Goal: Task Accomplishment & Management: Manage account settings

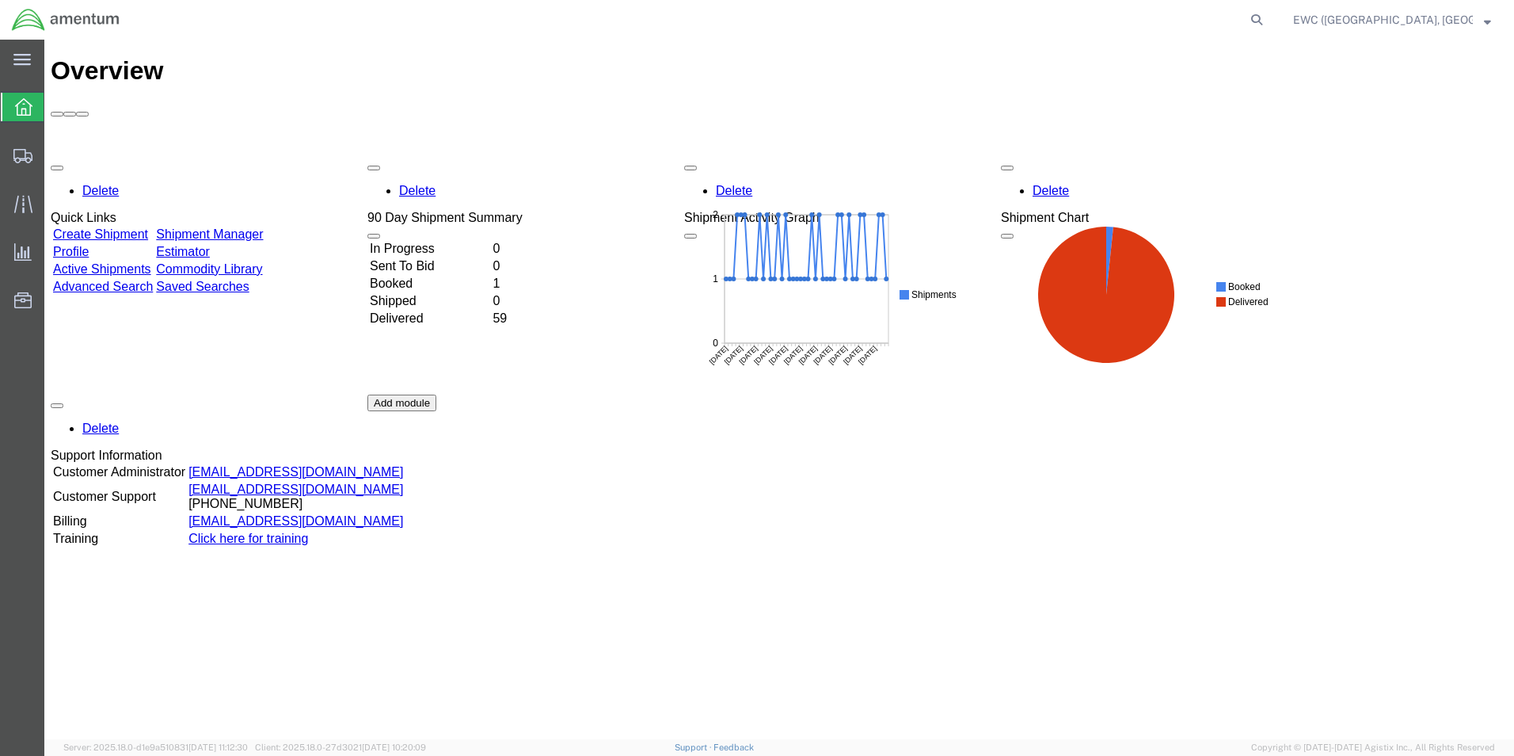
click at [1485, 27] on span "EWC ([GEOGRAPHIC_DATA], [GEOGRAPHIC_DATA]) ARAVI Program" at bounding box center [1392, 19] width 198 height 17
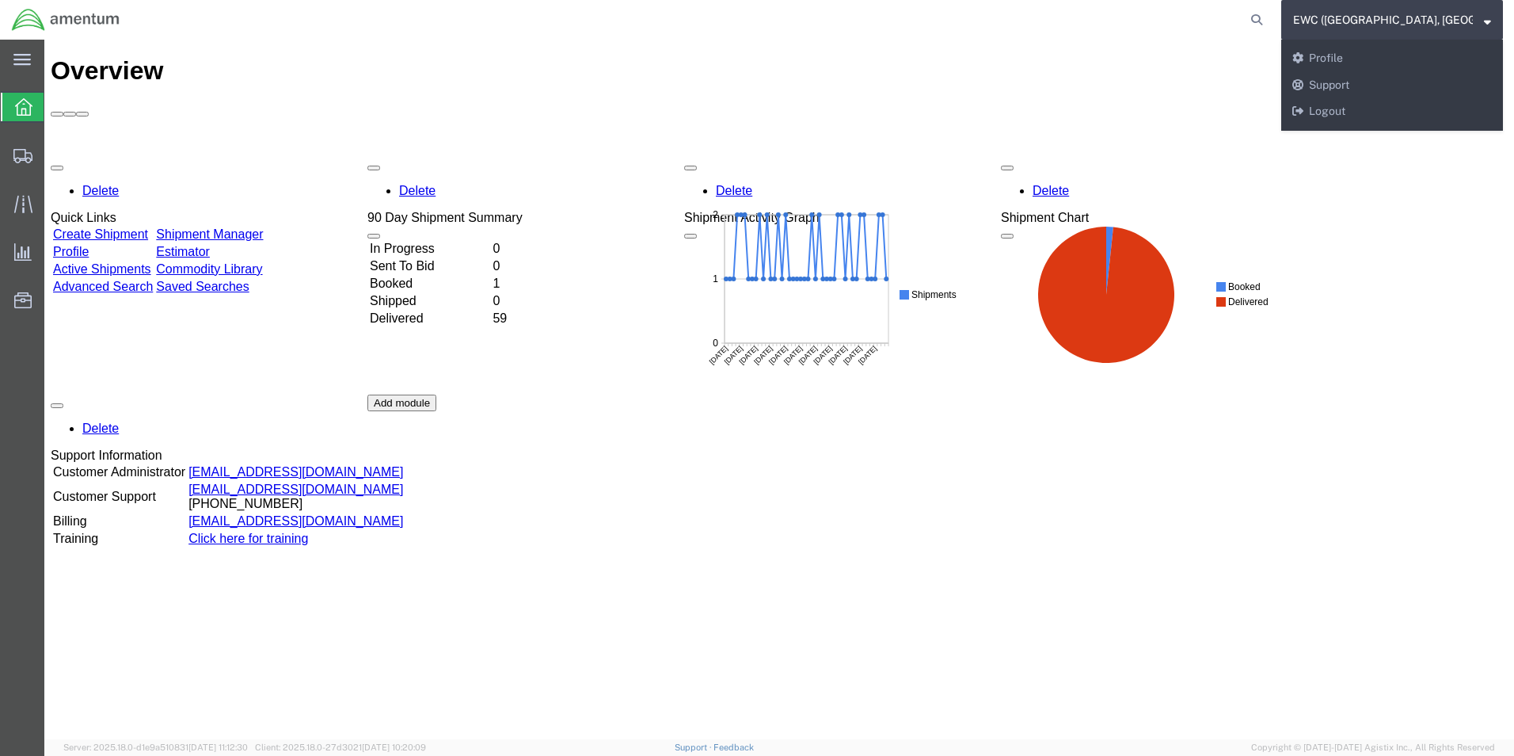
click at [1370, 225] on div "Delete 90 Day Shipment Summary In Progress 0 Sent To Bid 0 Booked 1 Shipped 0 D…" at bounding box center [779, 394] width 1457 height 475
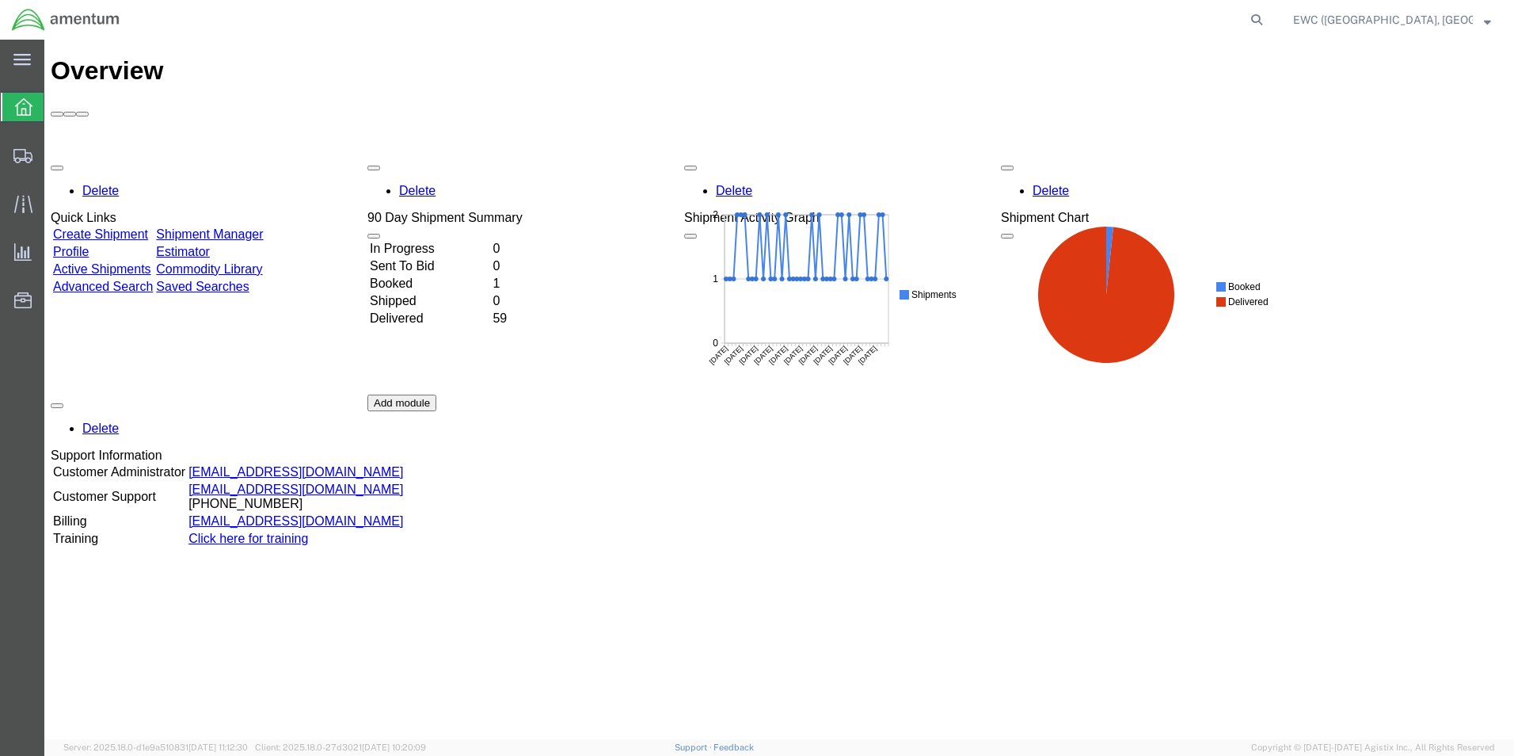
click at [1481, 23] on span "EWC ([GEOGRAPHIC_DATA], [GEOGRAPHIC_DATA]) ARAVI Program" at bounding box center [1392, 19] width 198 height 17
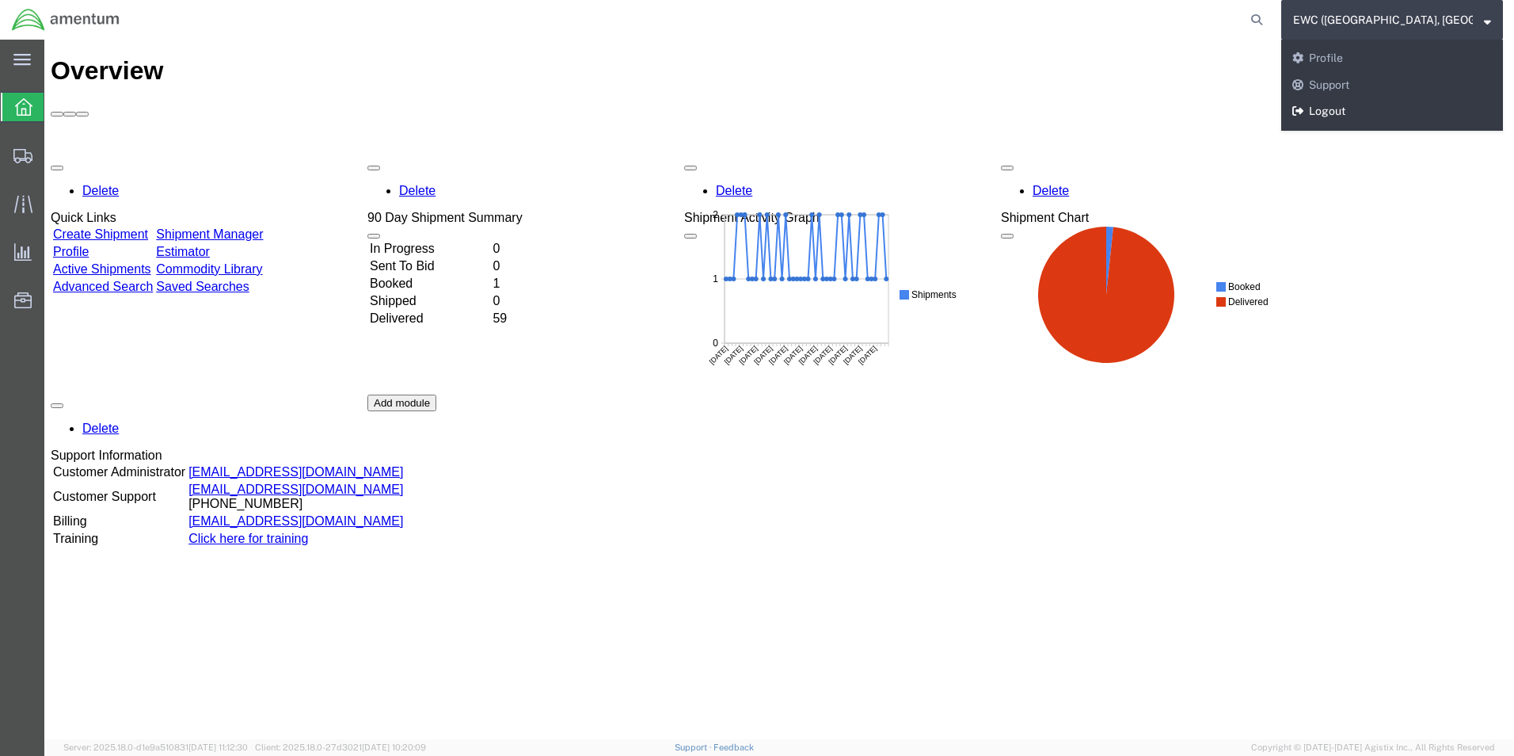
click at [1335, 112] on link "Logout" at bounding box center [1393, 111] width 222 height 27
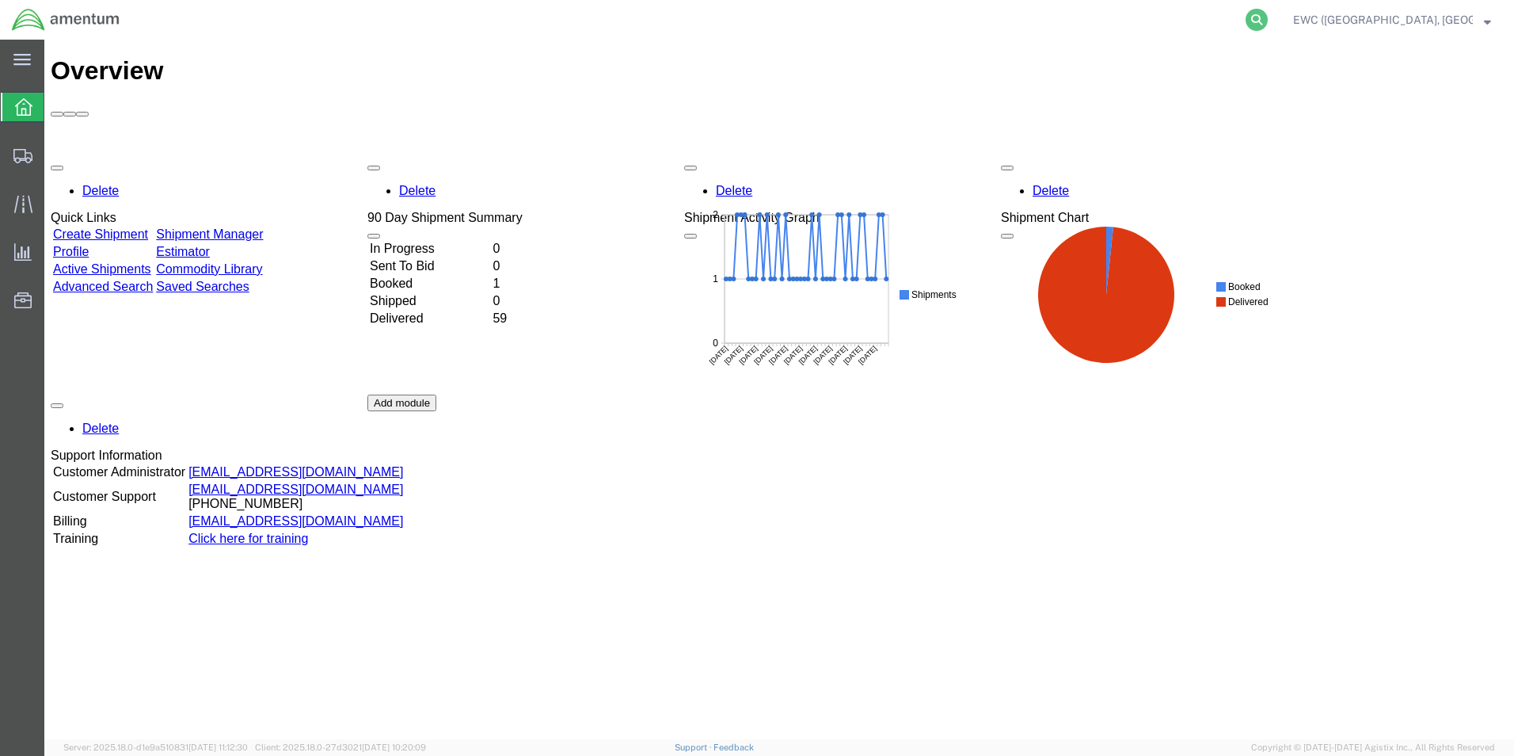
click at [1268, 17] on icon at bounding box center [1257, 20] width 22 height 22
click at [1028, 22] on input "search" at bounding box center [1005, 20] width 482 height 38
paste input "EWC-25168-0617"
type input "EWC-25168-0617"
click at [1267, 22] on icon at bounding box center [1257, 20] width 22 height 22
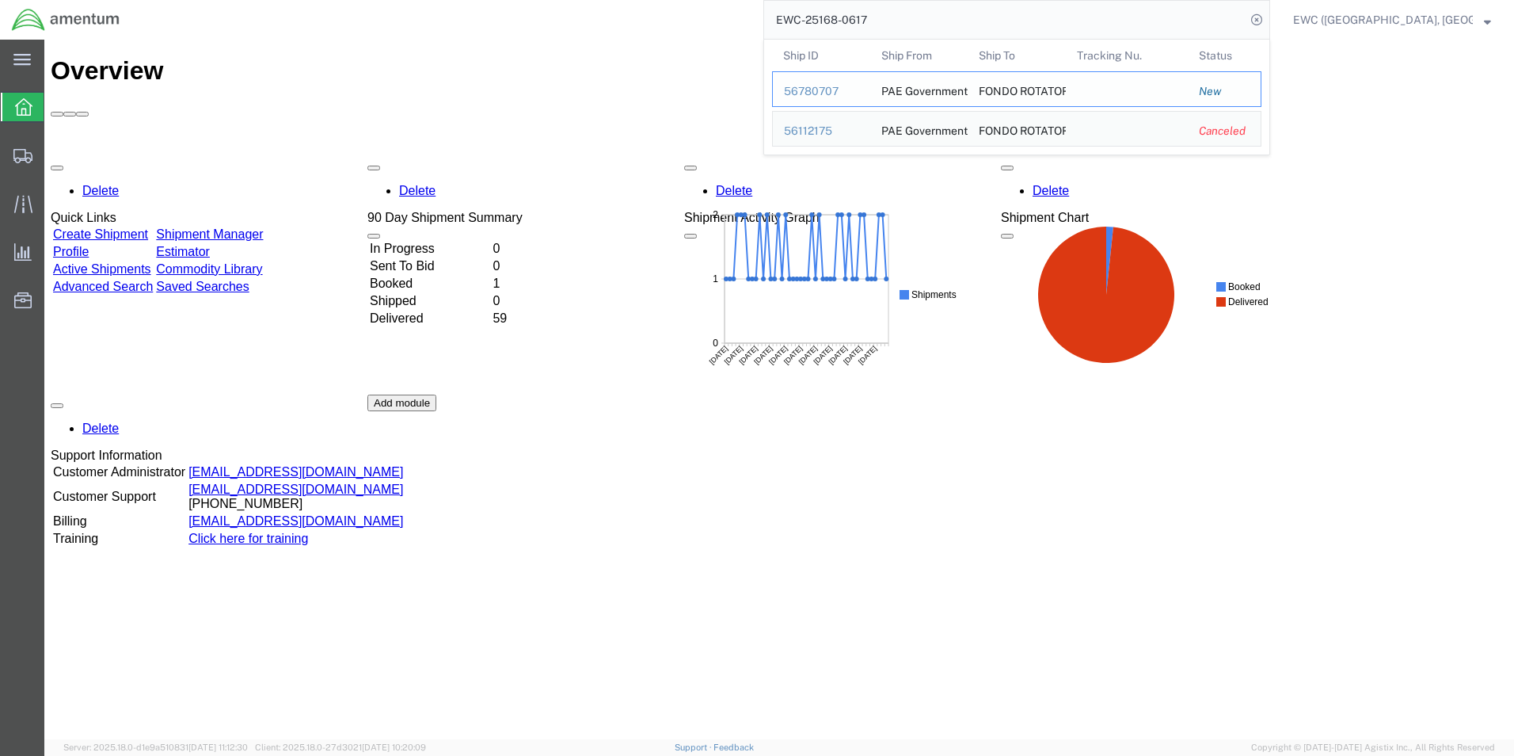
click at [834, 91] on div "56780707" at bounding box center [821, 91] width 75 height 17
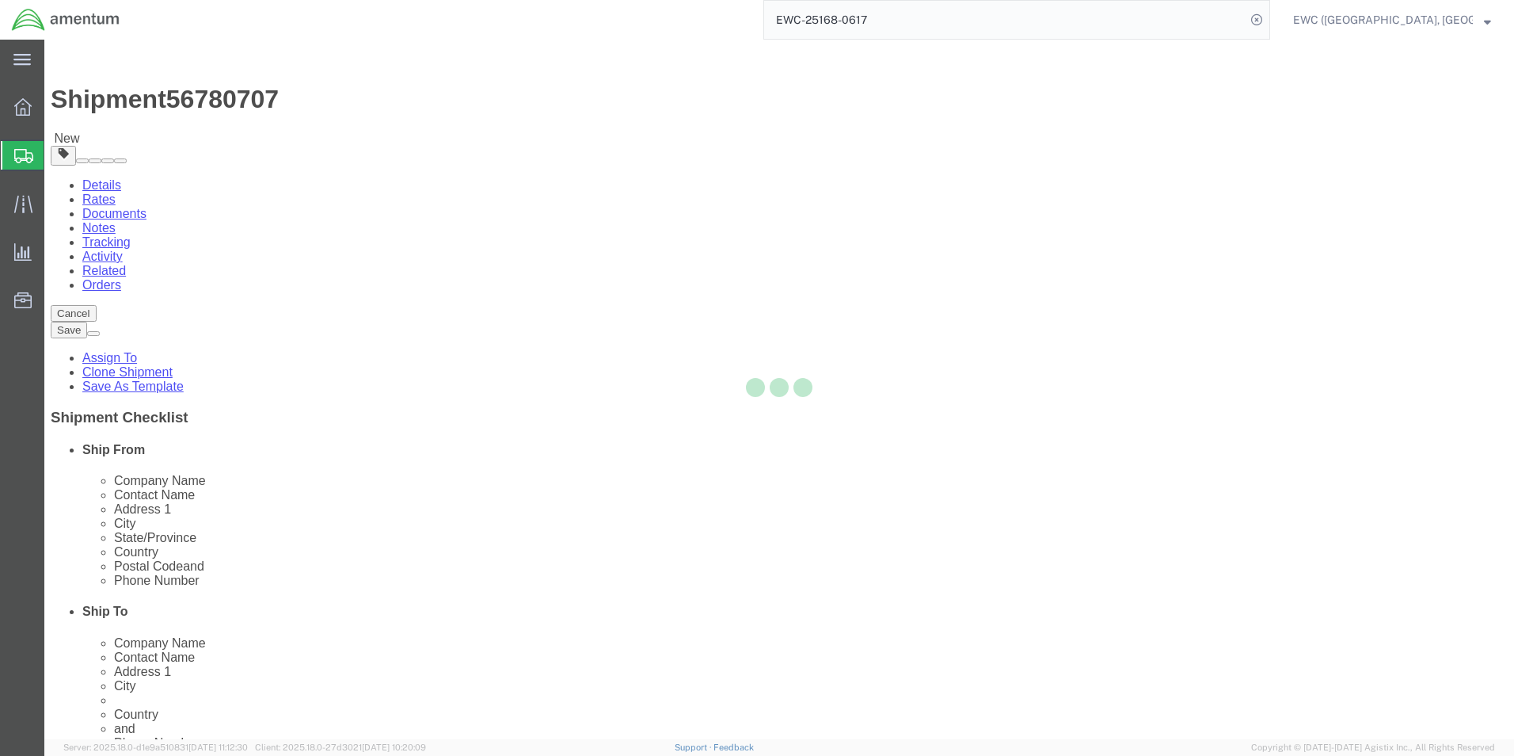
select select "60951"
select select "63333"
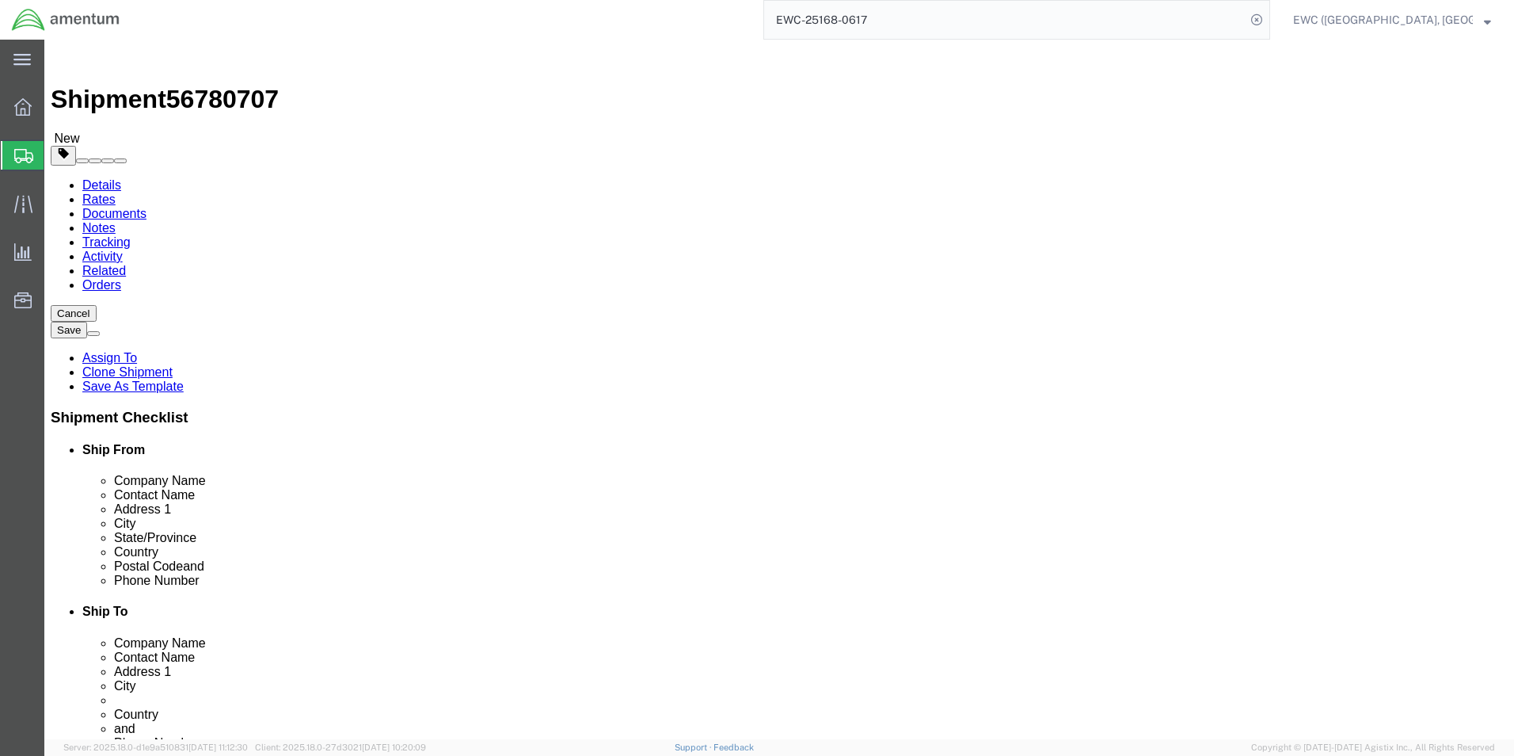
click input "Postal Code"
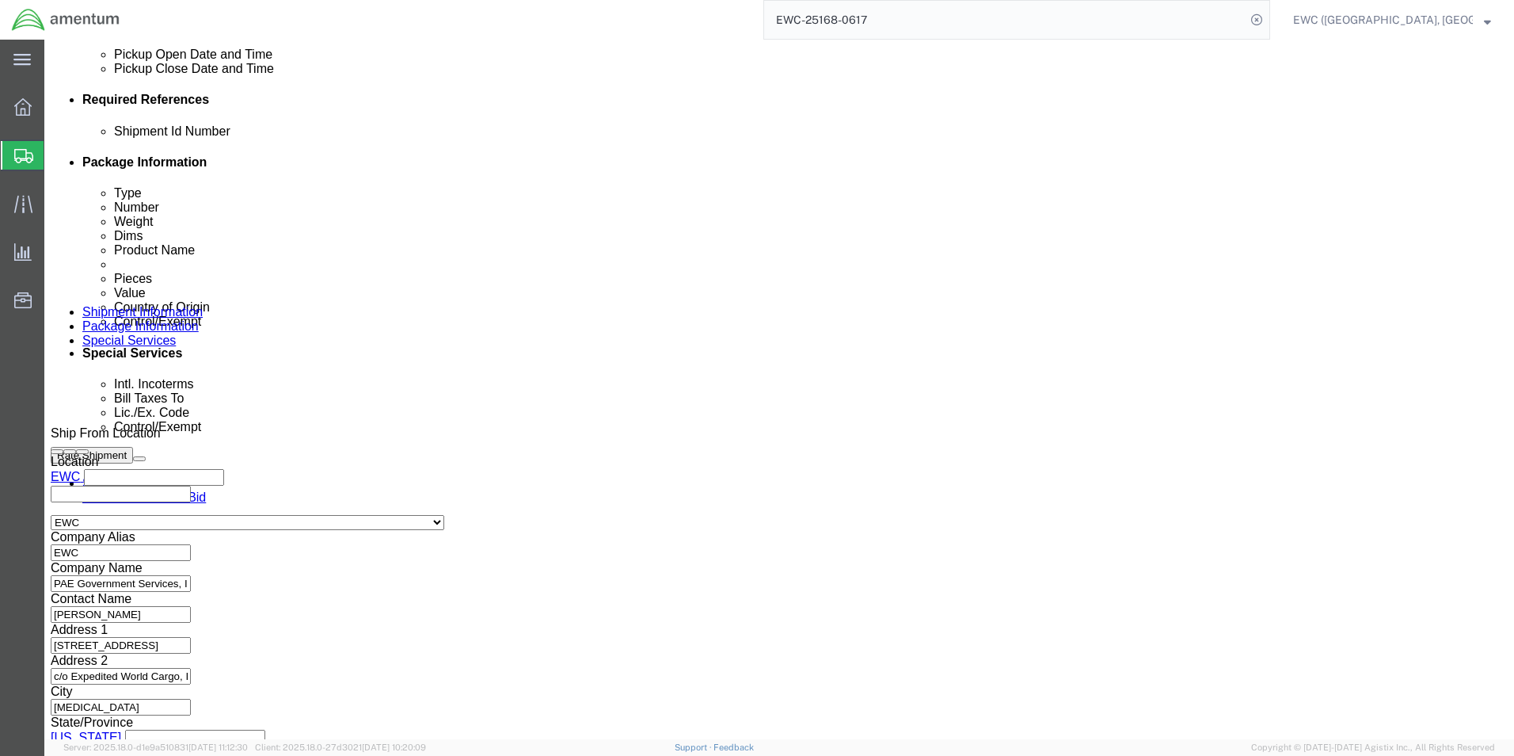
scroll to position [775, 0]
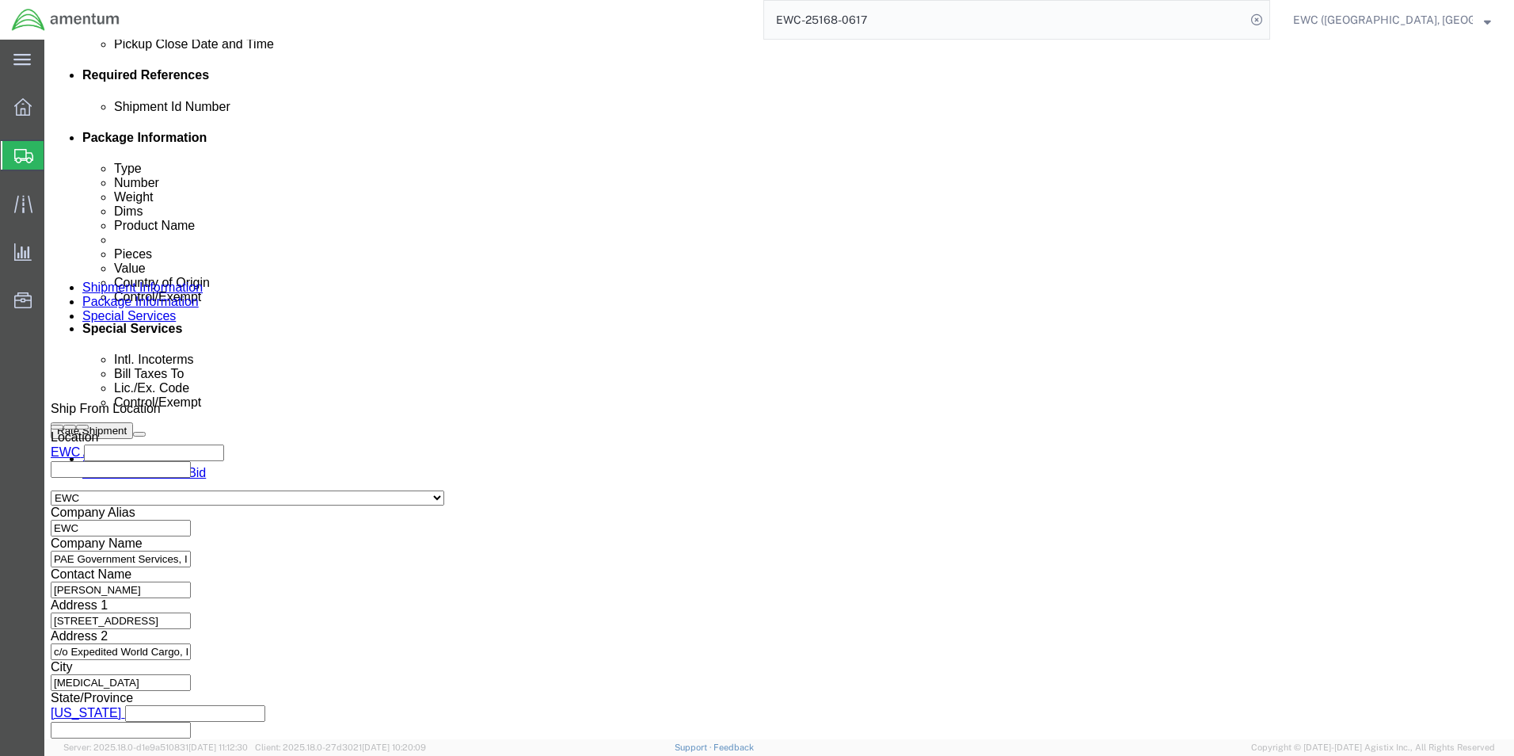
type input "111171"
select select
click button "Continue"
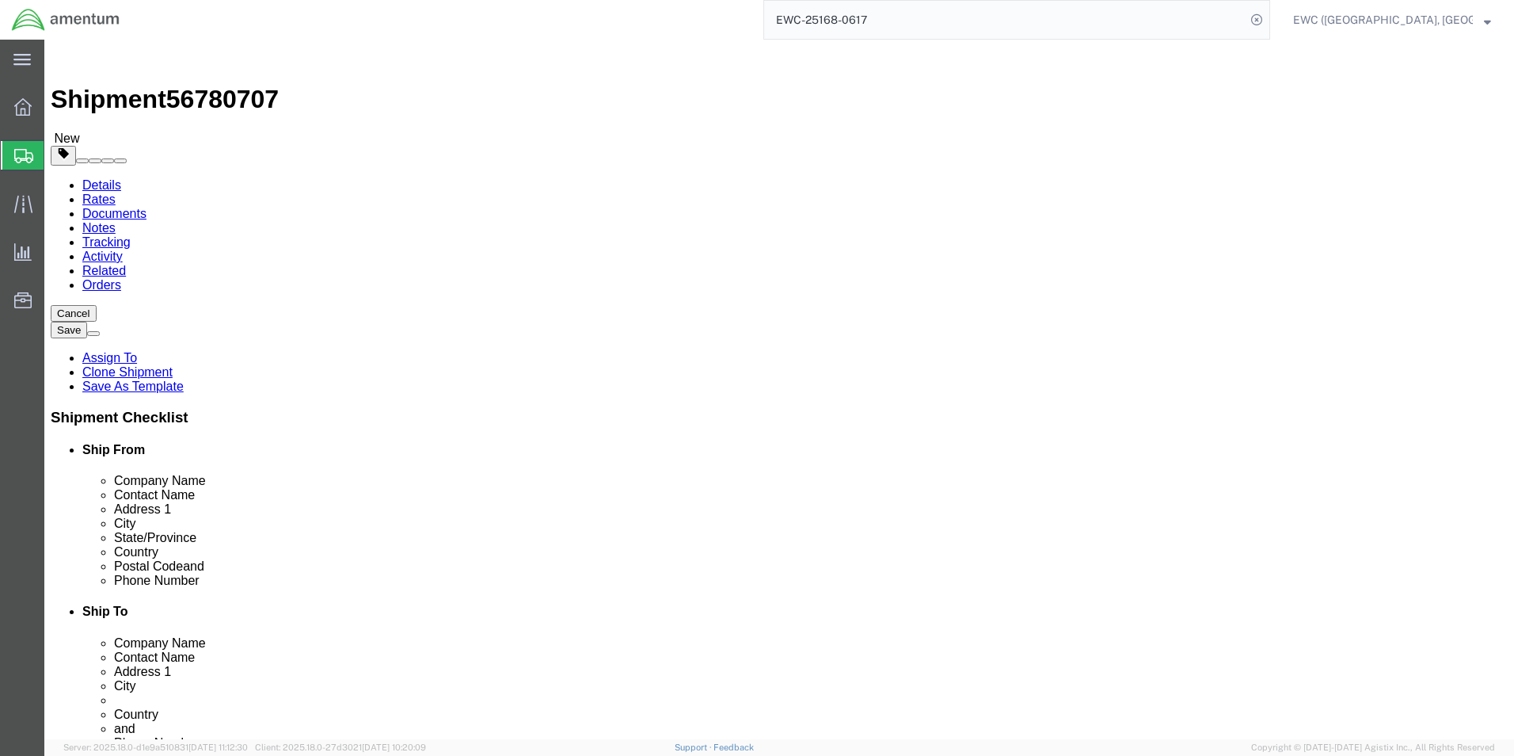
click button "Continue"
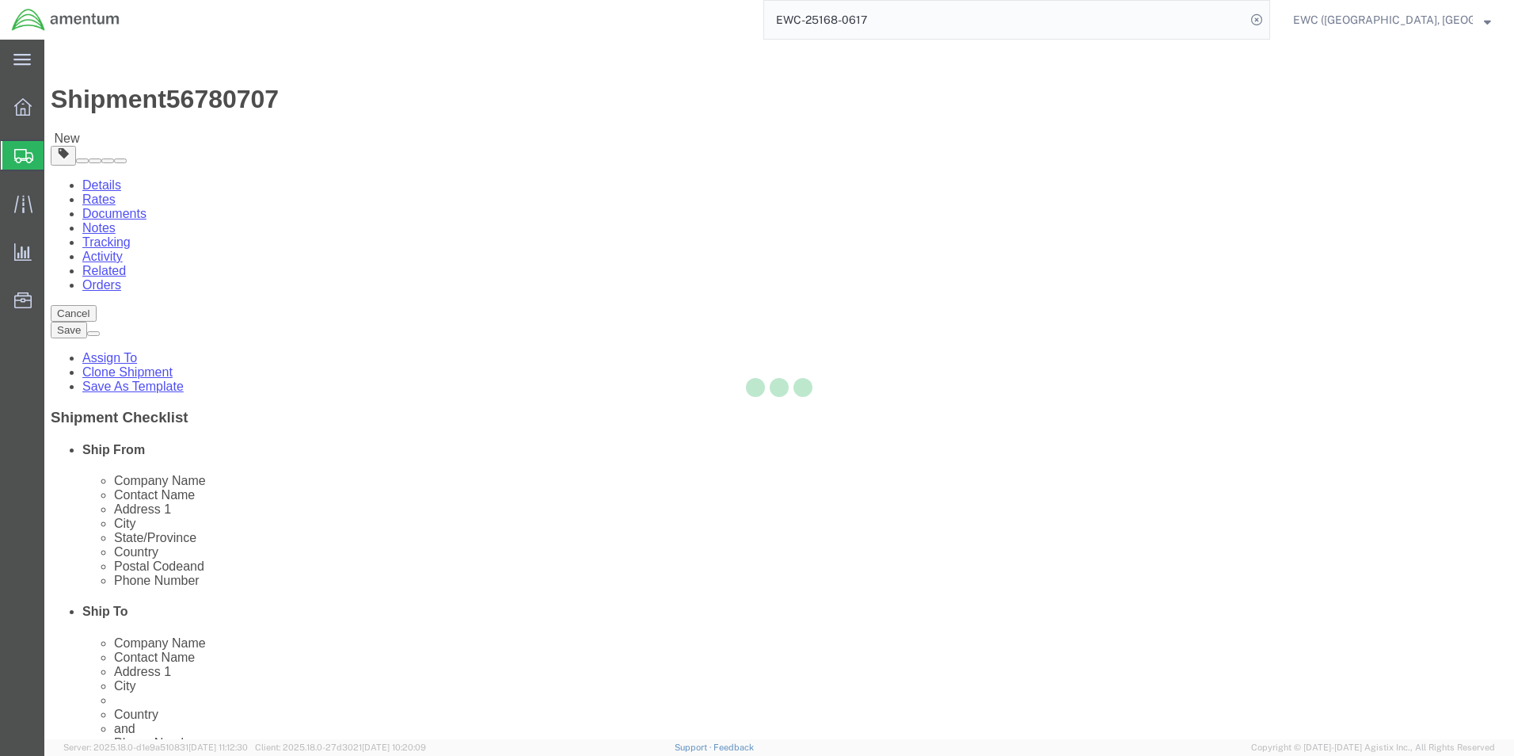
select select
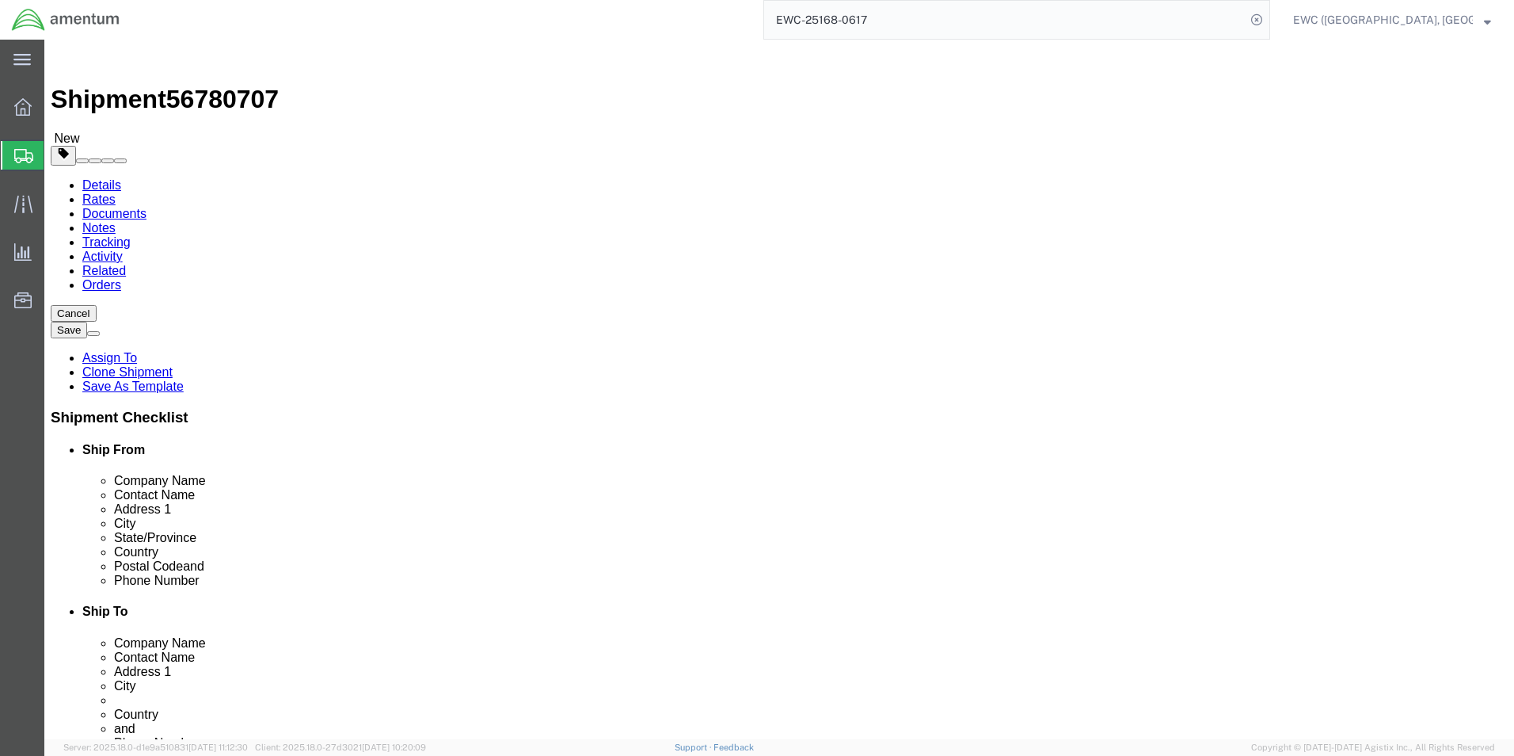
select select "DEPARTMENT"
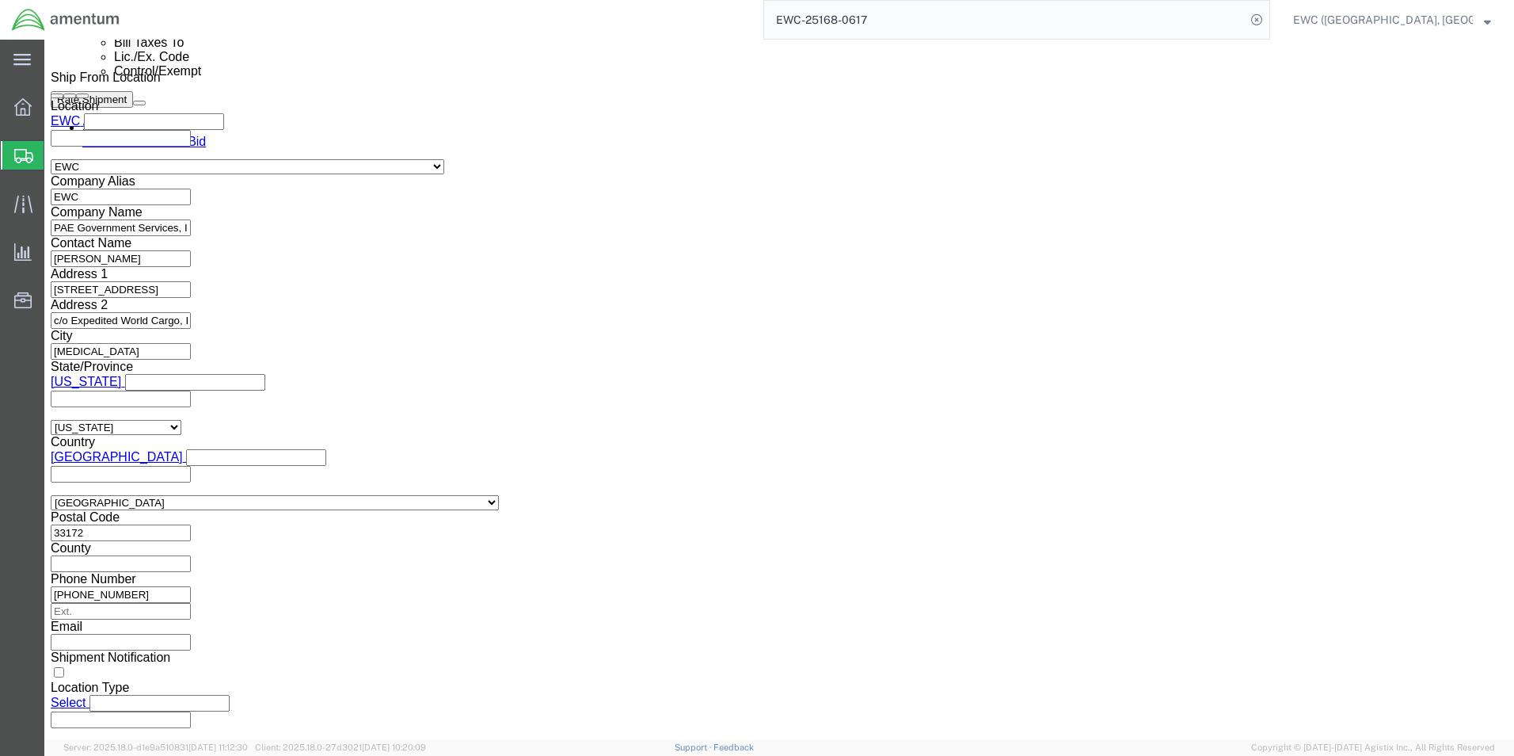
scroll to position [1109, 0]
click select "Select AES-Direct EEI Carrier File EEI EEI Exempt"
select select "AESD"
click select "Select AES-Direct EEI Carrier File EEI EEI Exempt"
click input "text"
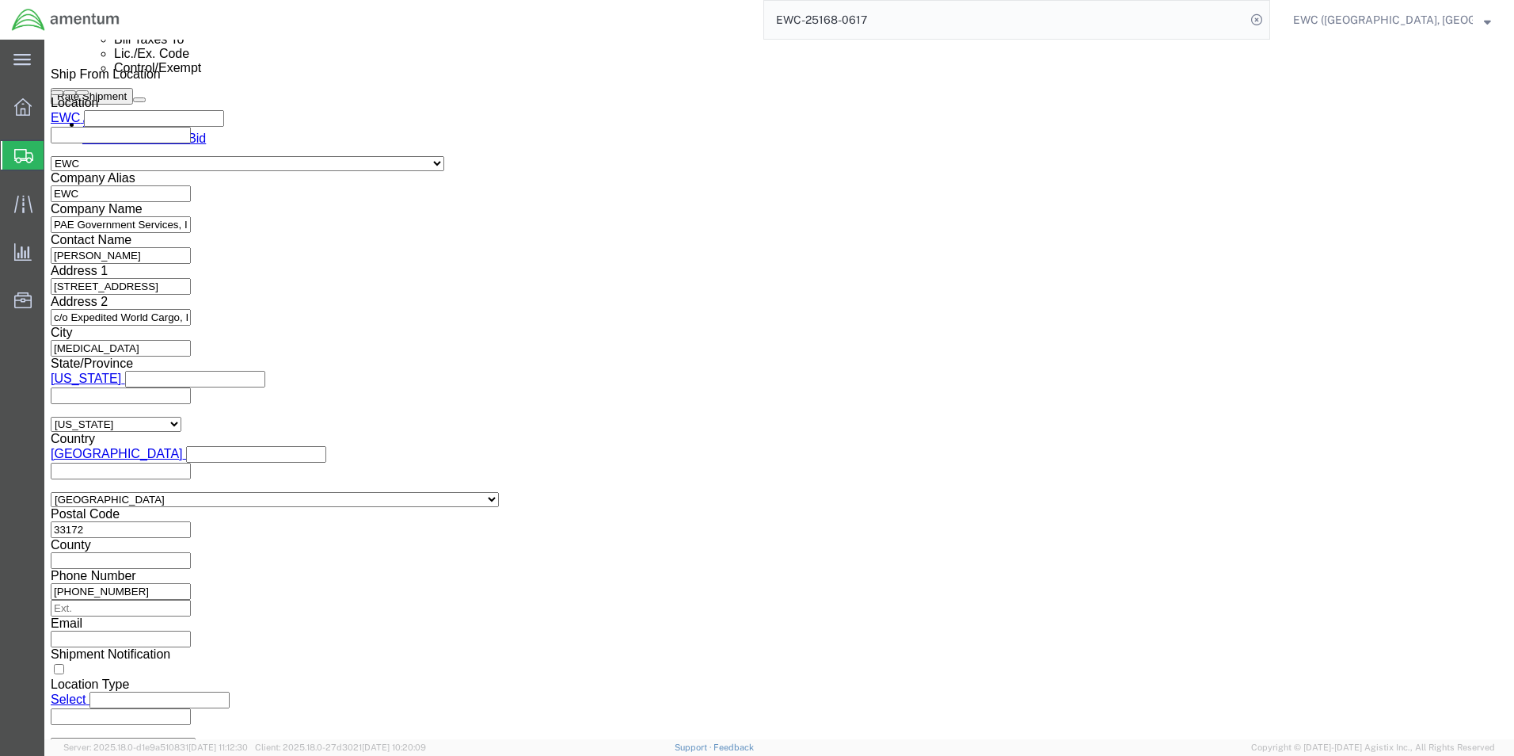
paste input "X20250910192388"
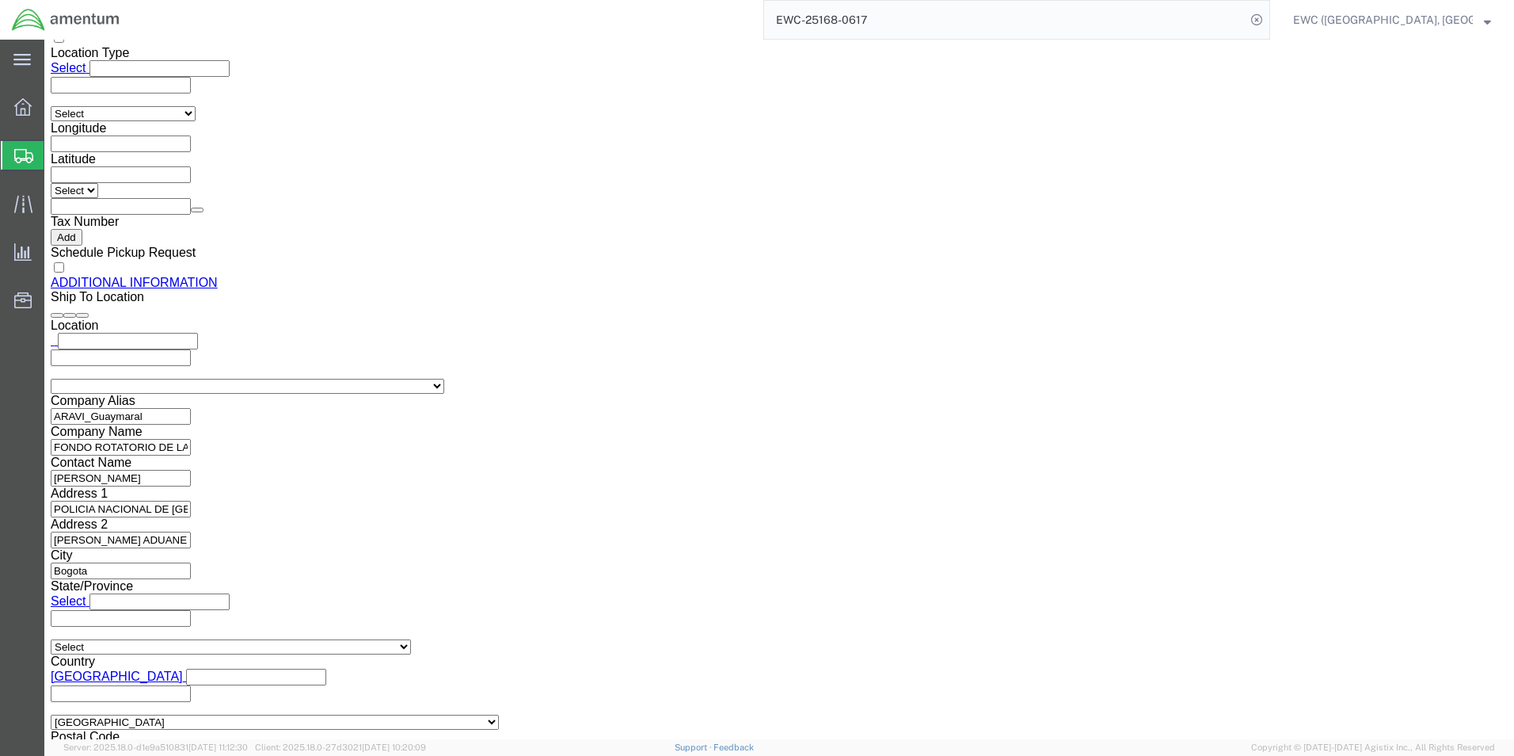
scroll to position [1743, 0]
type input "X20250910192388"
click link "Rate And Send To Bid"
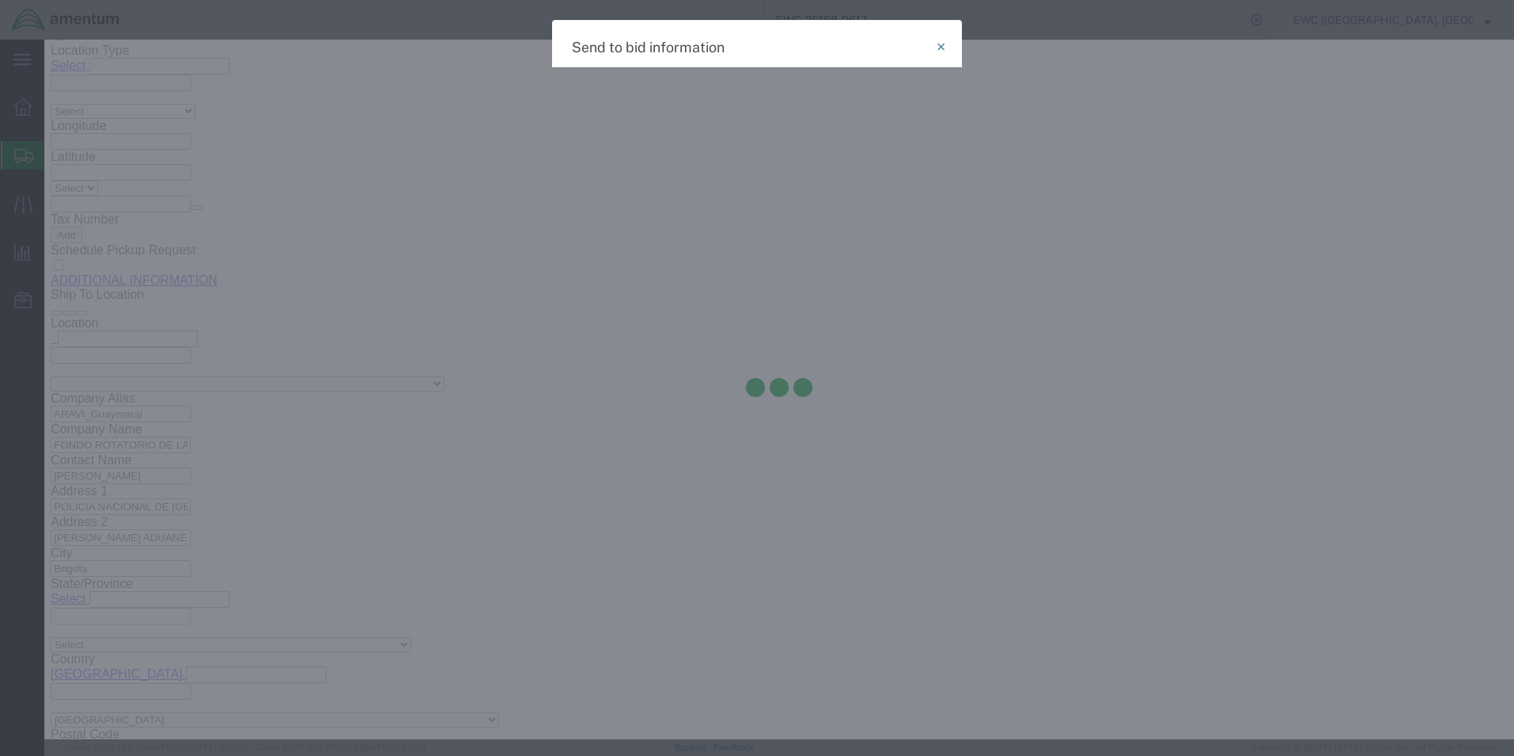
select select "AIR"
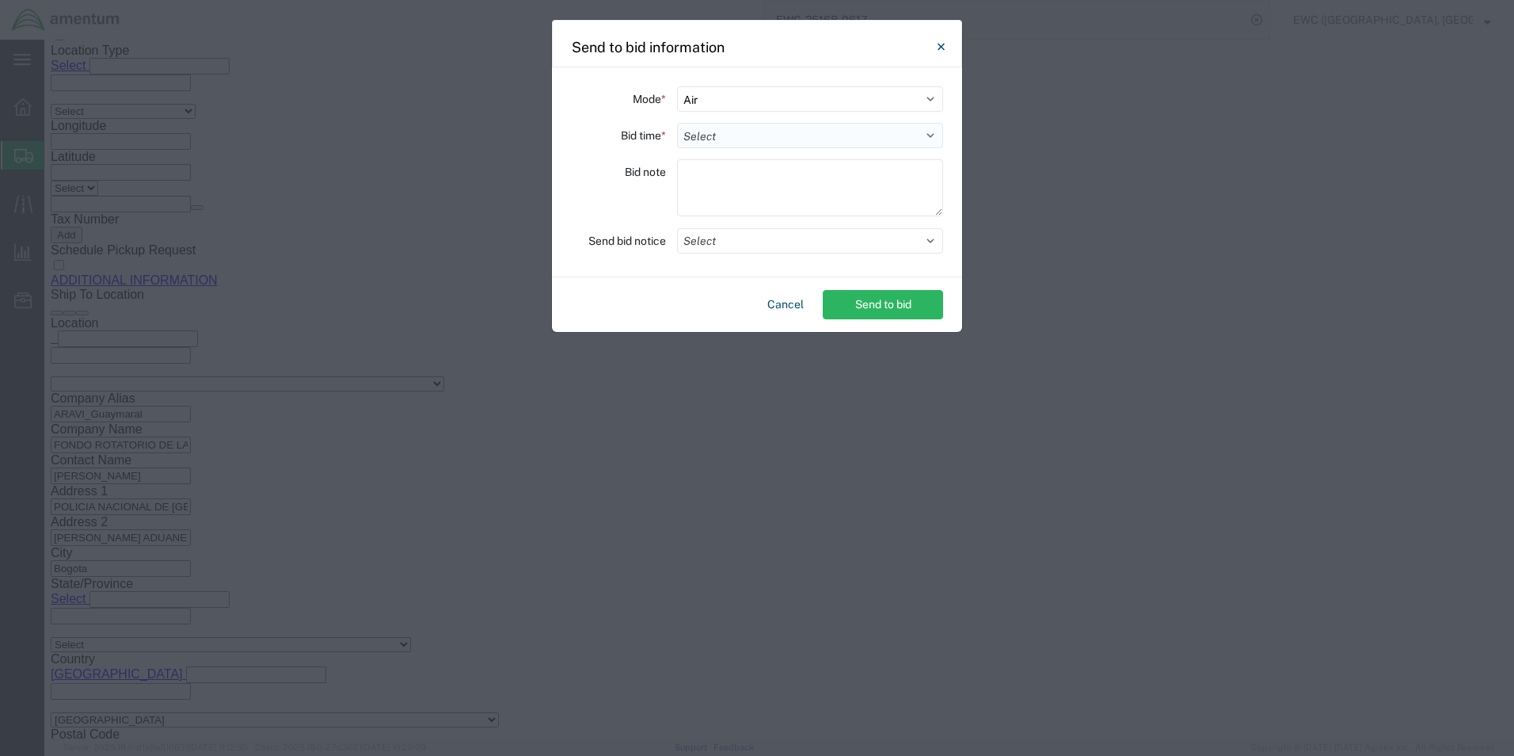
click at [725, 132] on select "Select 30 Min (Rush) 1 Hour (Rush) 2 Hours (Rush) 4 Hours (Rush) 8 Hours (Rush)…" at bounding box center [810, 135] width 266 height 25
select select "0.5"
click at [677, 123] on select "Select 30 Min (Rush) 1 Hour (Rush) 2 Hours (Rush) 4 Hours (Rush) 8 Hours (Rush)…" at bounding box center [810, 135] width 266 height 25
click at [707, 187] on textarea at bounding box center [810, 187] width 266 height 57
type textarea "a"
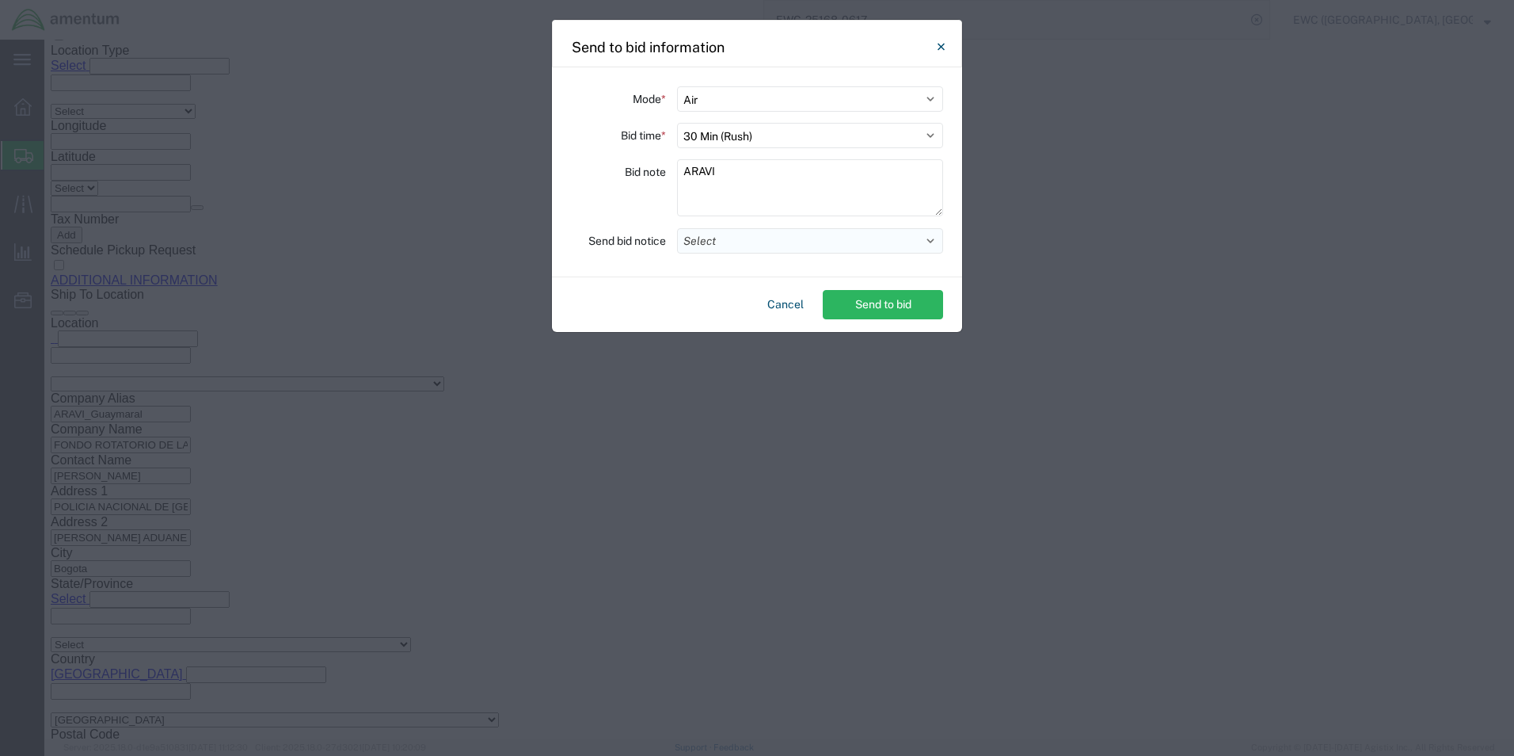
type textarea "ARAVI"
click at [757, 243] on button "Select" at bounding box center [810, 240] width 266 height 25
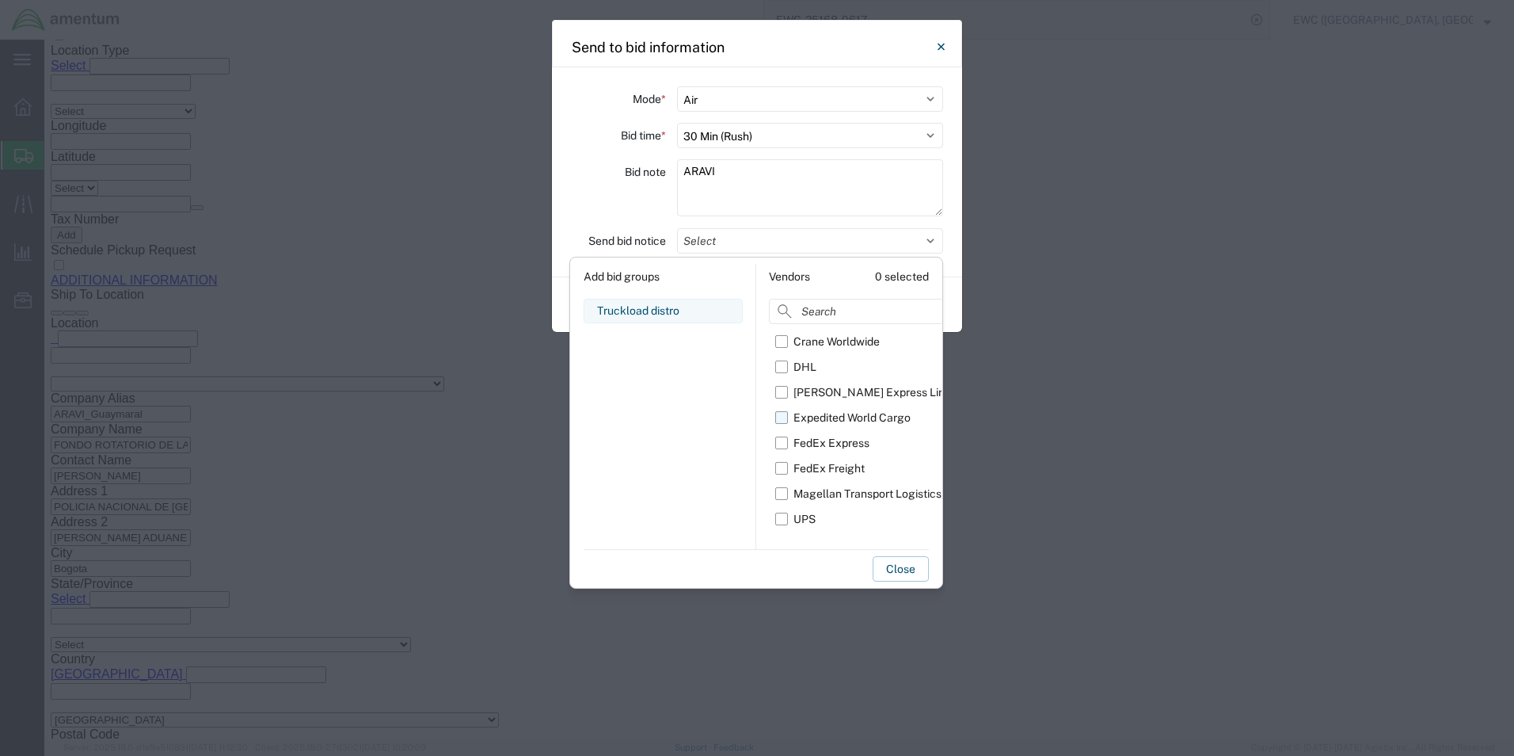
click at [798, 413] on div "Expedited World Cargo" at bounding box center [852, 417] width 117 height 17
click at [0, 0] on input "Expedited World Cargo" at bounding box center [0, 0] width 0 height 0
click at [895, 566] on button "Close" at bounding box center [901, 568] width 56 height 25
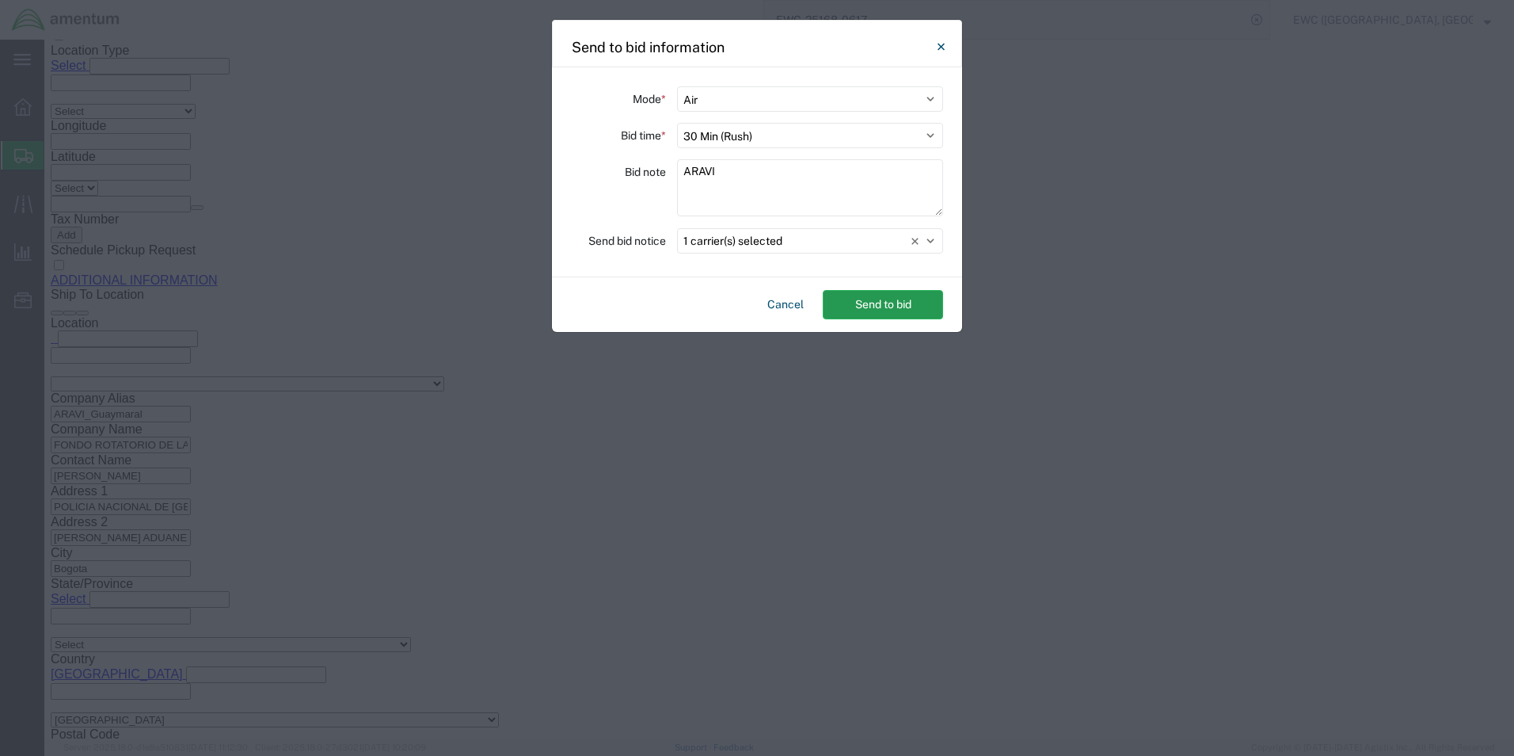
click at [869, 307] on button "Send to bid" at bounding box center [883, 304] width 120 height 29
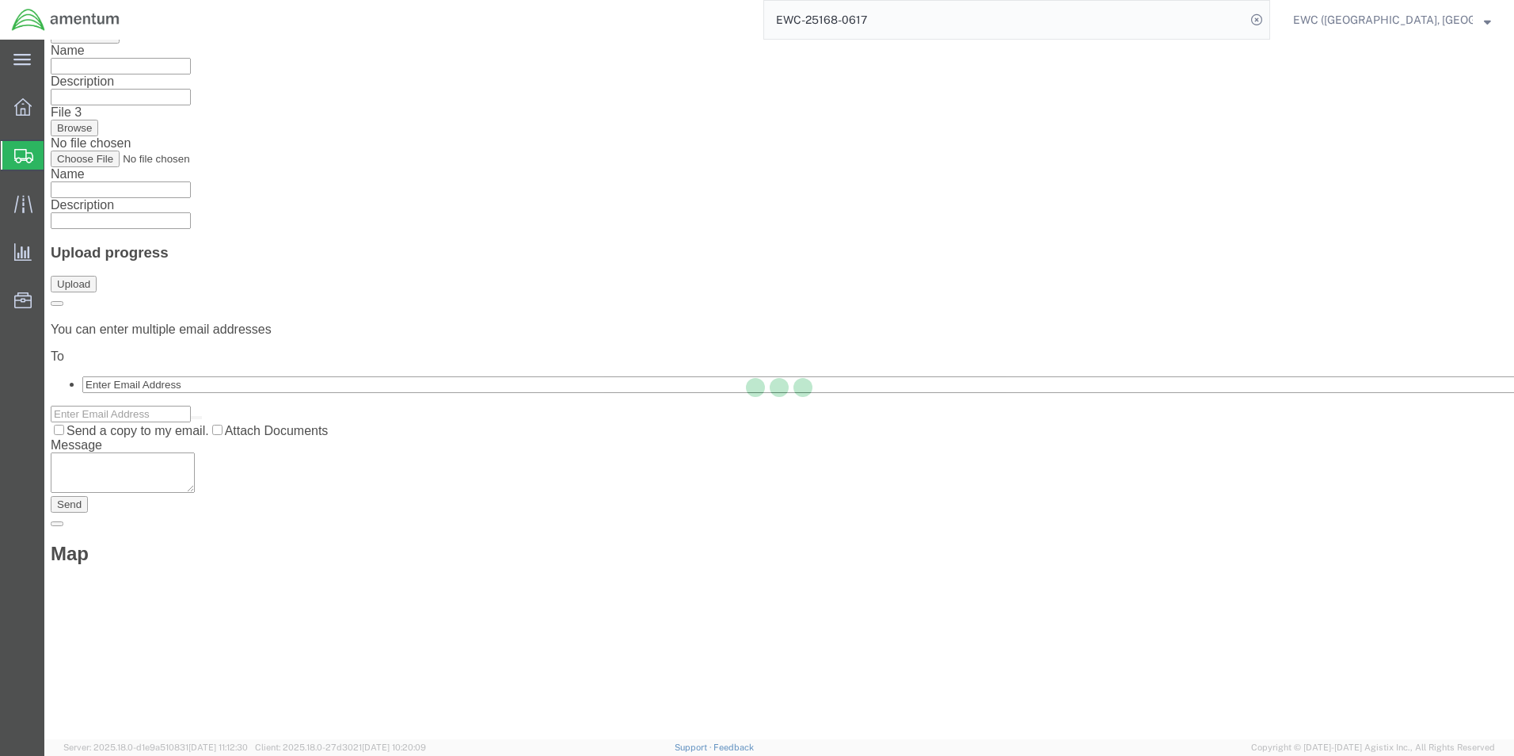
scroll to position [0, 0]
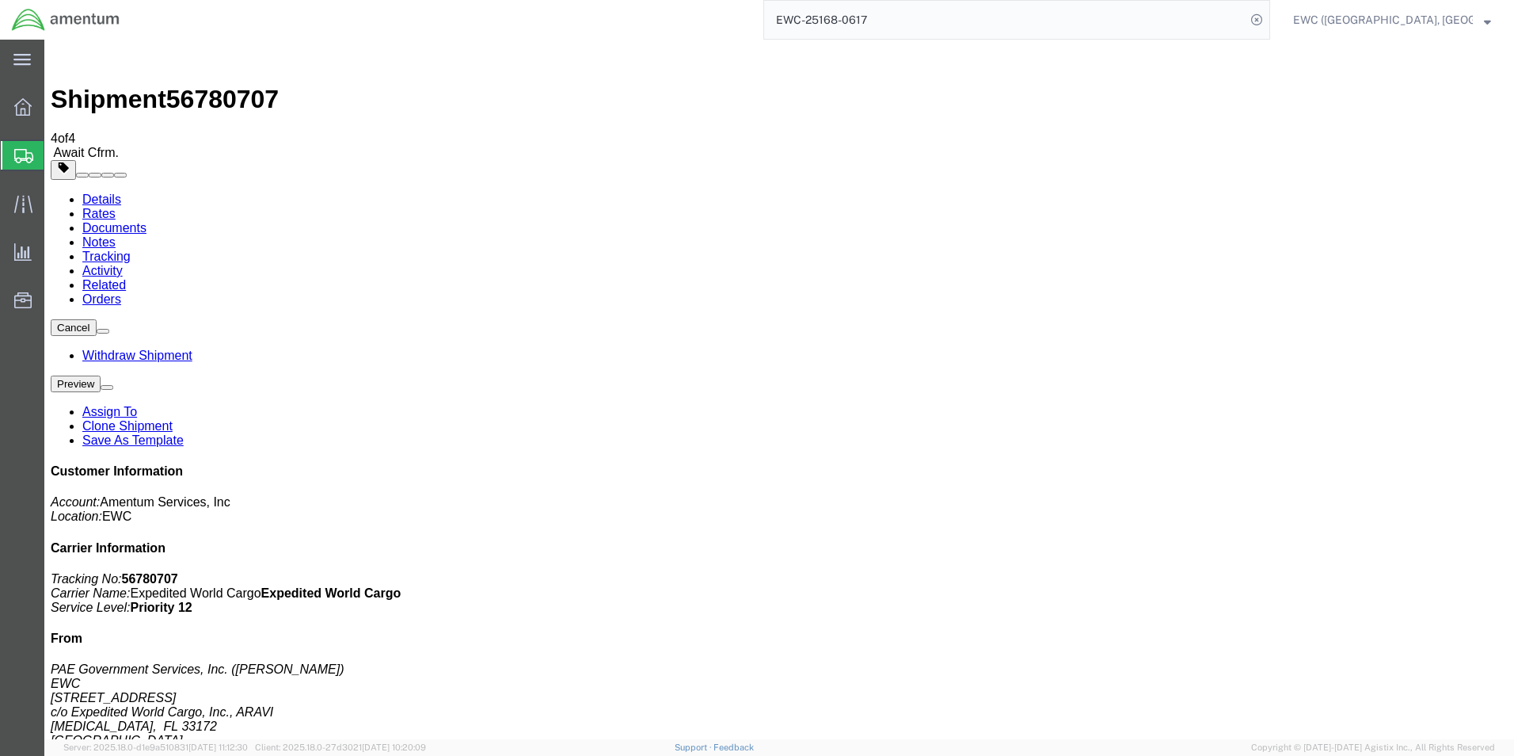
click at [1489, 19] on strong "button" at bounding box center [1487, 20] width 7 height 6
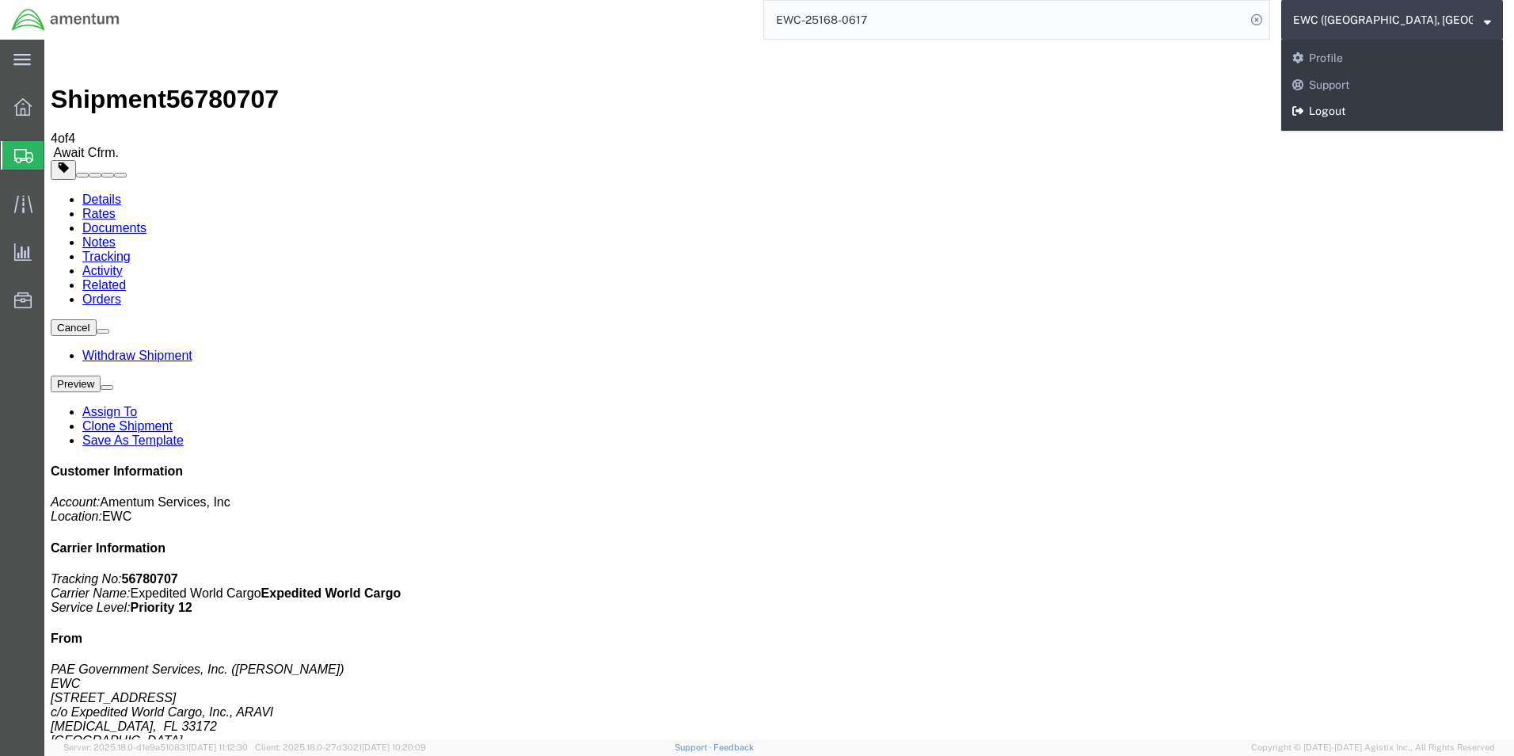
click at [1355, 109] on link "Logout" at bounding box center [1393, 111] width 222 height 27
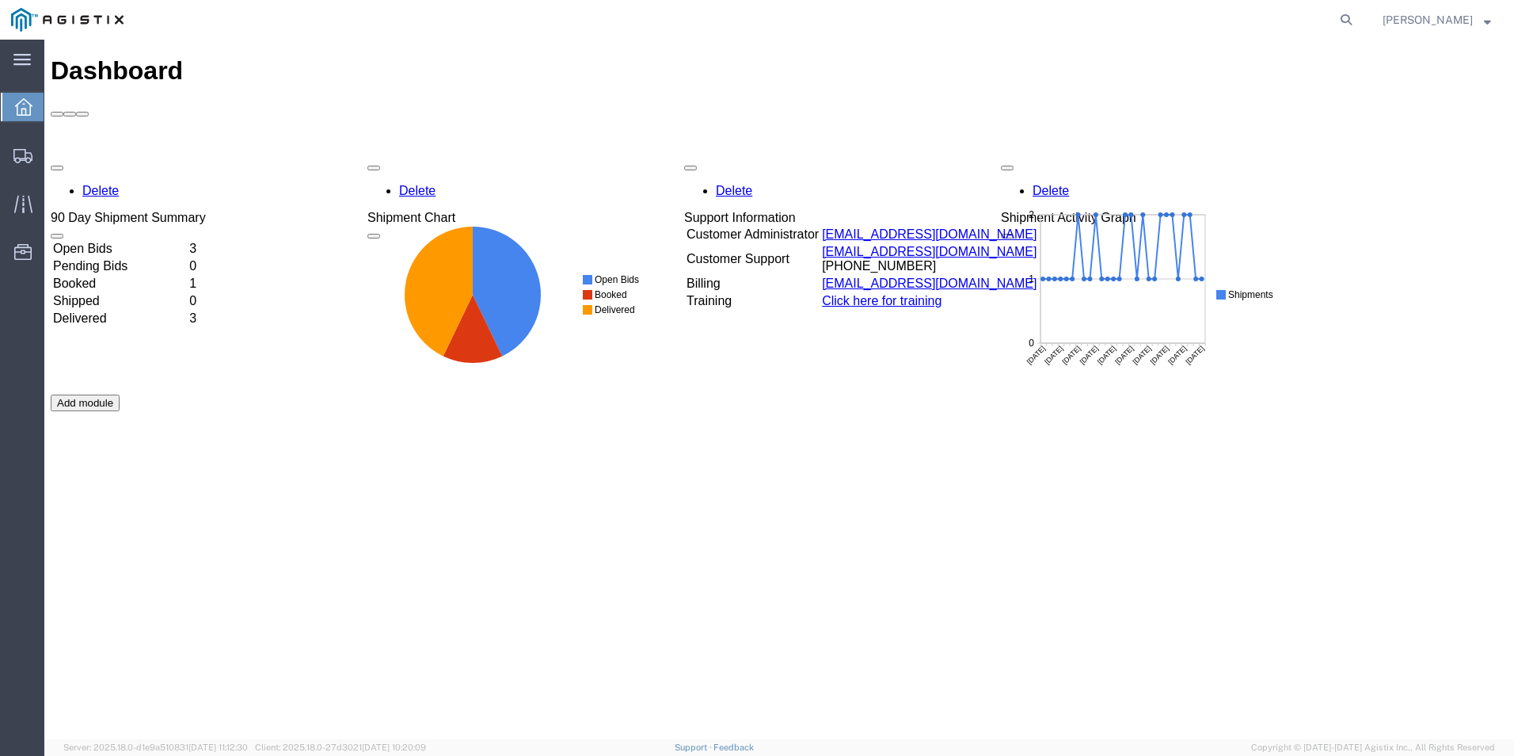
click at [101, 276] on td "Booked" at bounding box center [119, 284] width 135 height 16
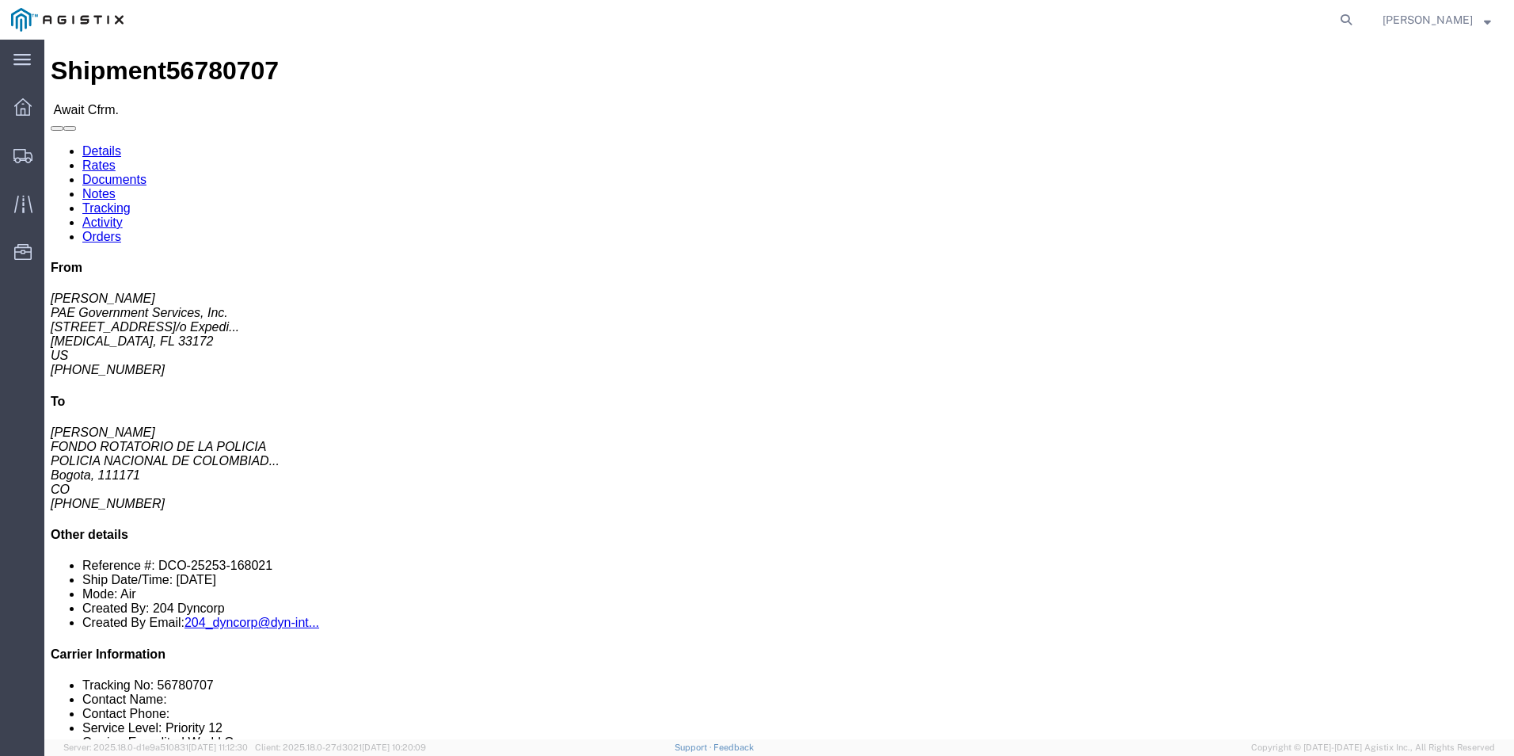
click link "Confirm"
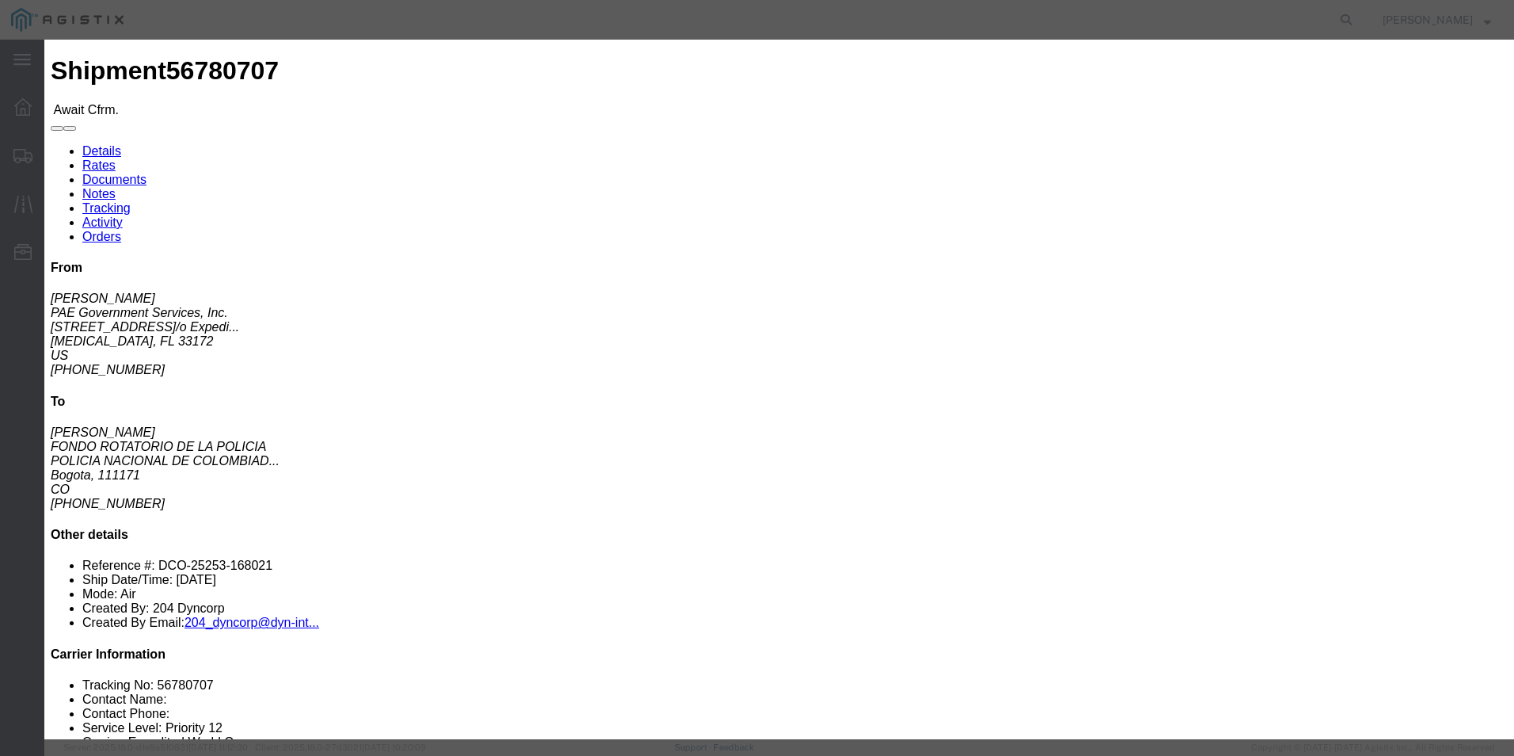
click input "text"
drag, startPoint x: 528, startPoint y: 187, endPoint x: 622, endPoint y: 188, distance: 94.3
click input "406-04946546"
type input "406-04946546"
click input "text"
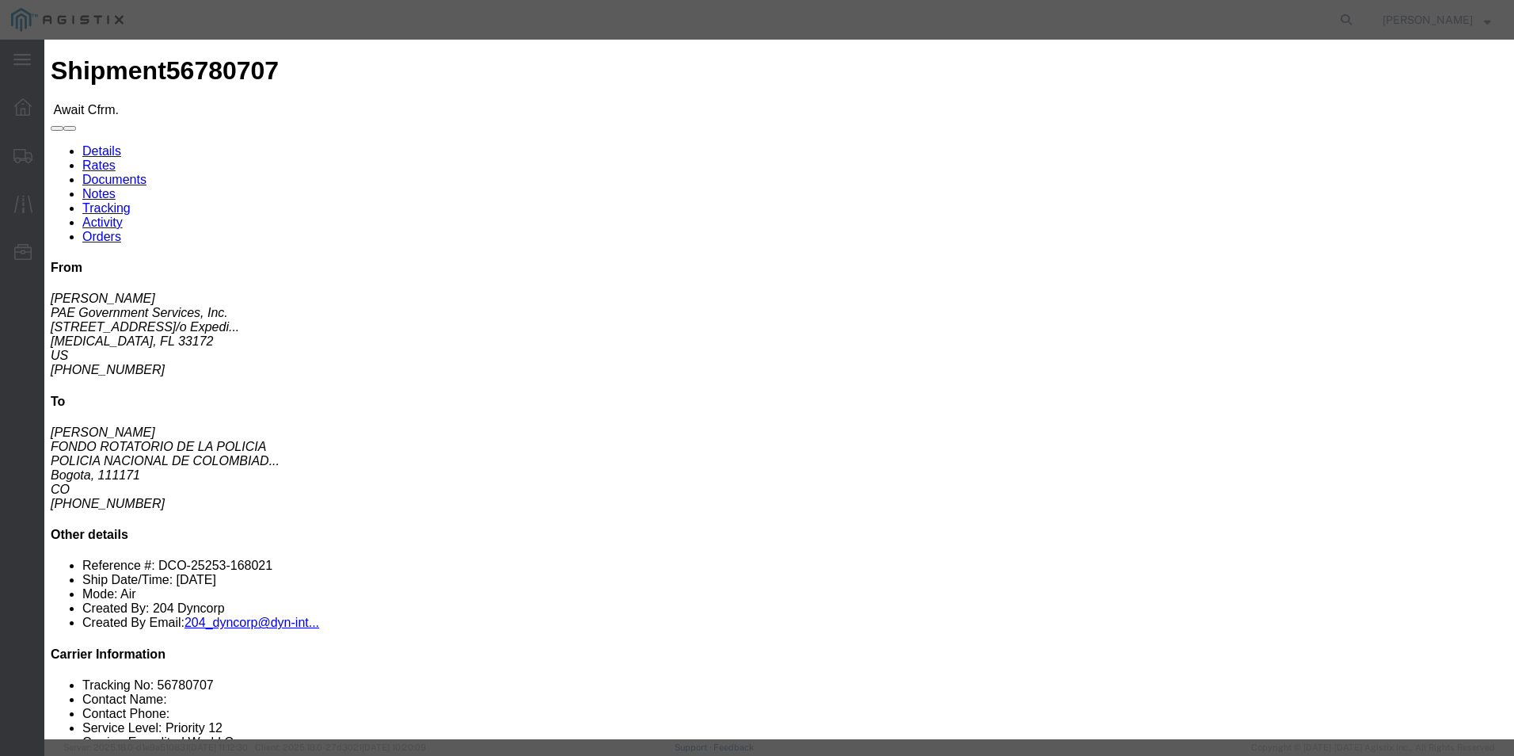
paste input "406-04946546"
type input "406-04946546"
click input "text"
type input "Greg Ronselli"
click input "text"
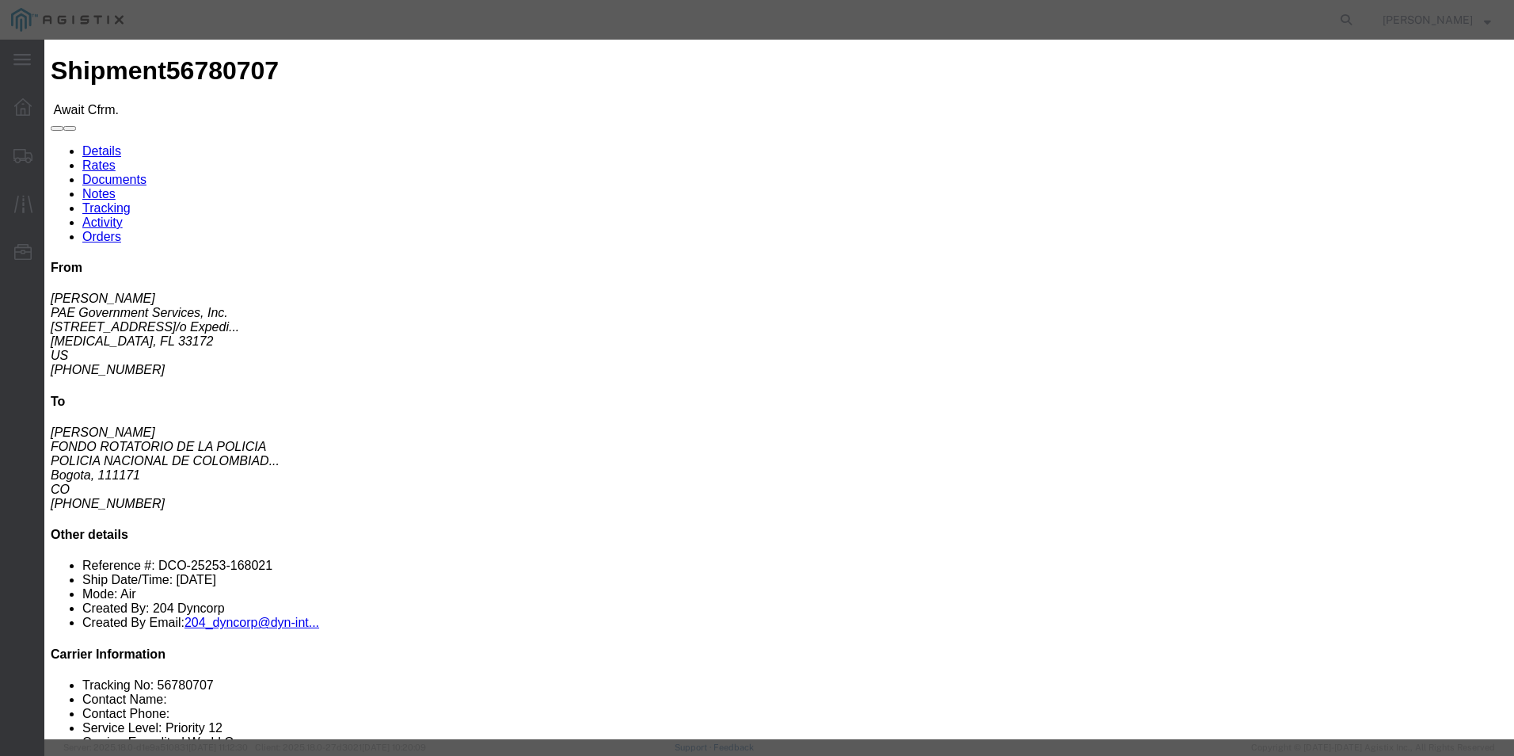
type input "3053925085"
click div "Confirmation Details Use my profile Bill of Lading Number 406-04946546 Person M…"
click input "09/10/2025"
click td "13"
type input "09/13/2025"
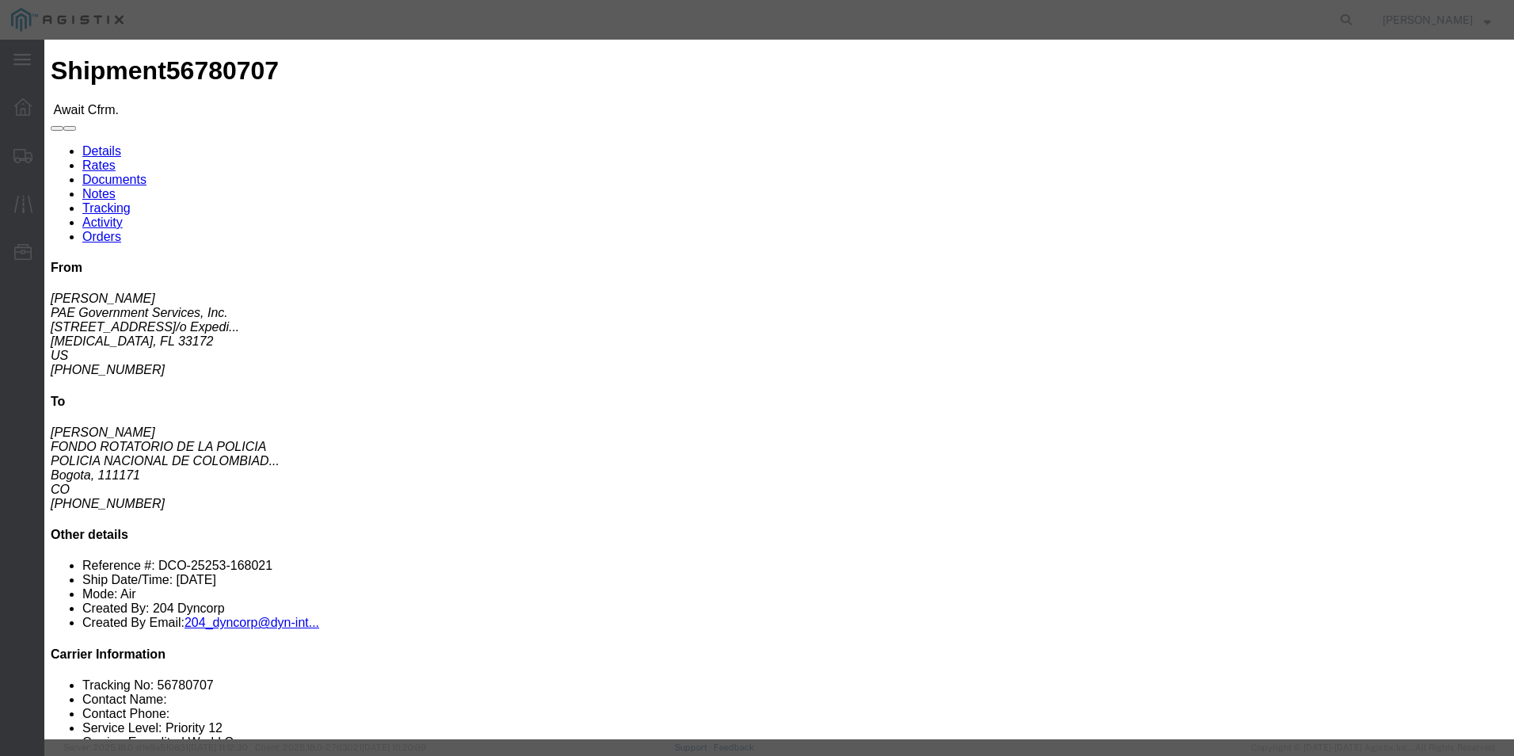
click select "Select Midnight 1 am 2 am 3 am 4 am 5 am 6 am 7 am 8 am 9 am 10 am 11 am 12 Noo…"
select select
click select "Select Midnight 1 am 2 am 3 am 4 am 5 am 6 am 7 am 8 am 9 am 10 am 11 am 12 Noo…"
click button "Submit"
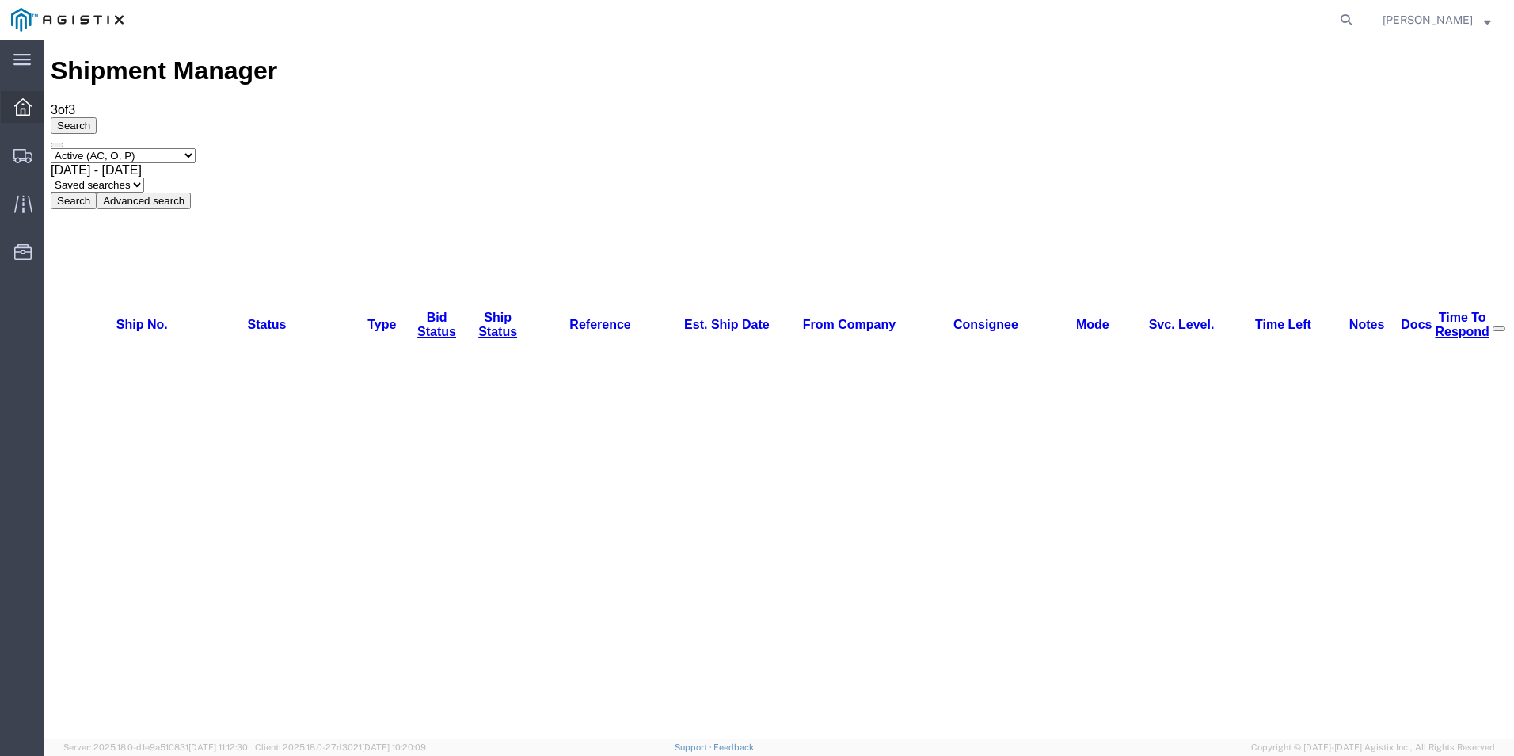
click at [17, 106] on icon at bounding box center [22, 106] width 17 height 17
